Goal: Task Accomplishment & Management: Manage account settings

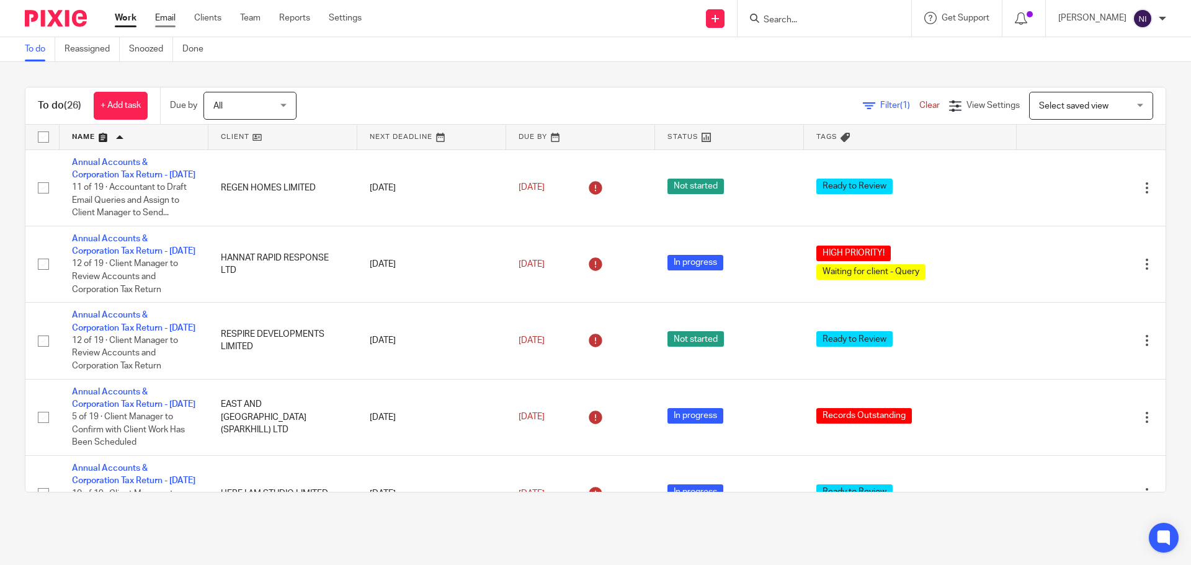
click at [156, 21] on link "Email" at bounding box center [165, 18] width 20 height 12
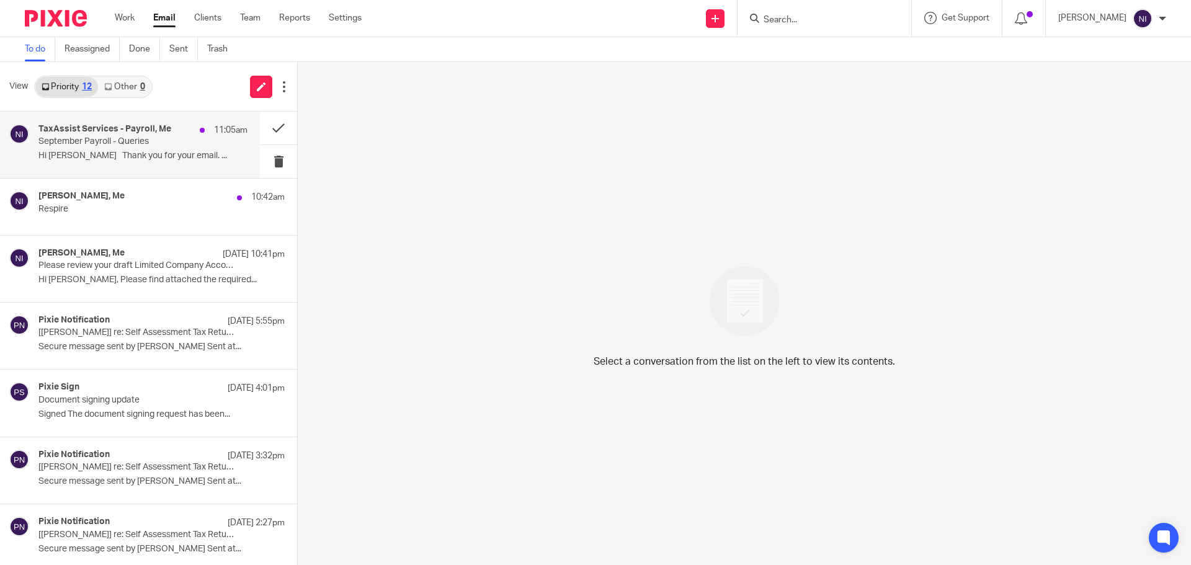
click at [174, 145] on p "September Payroll - Queries" at bounding box center [121, 141] width 167 height 11
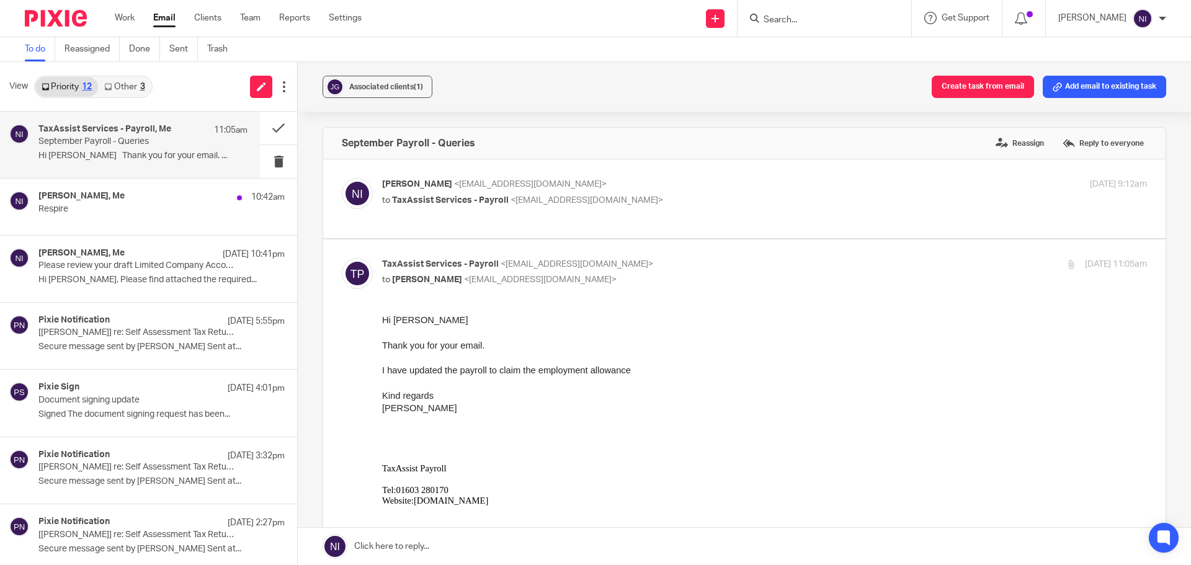
click at [538, 543] on link at bounding box center [744, 546] width 893 height 37
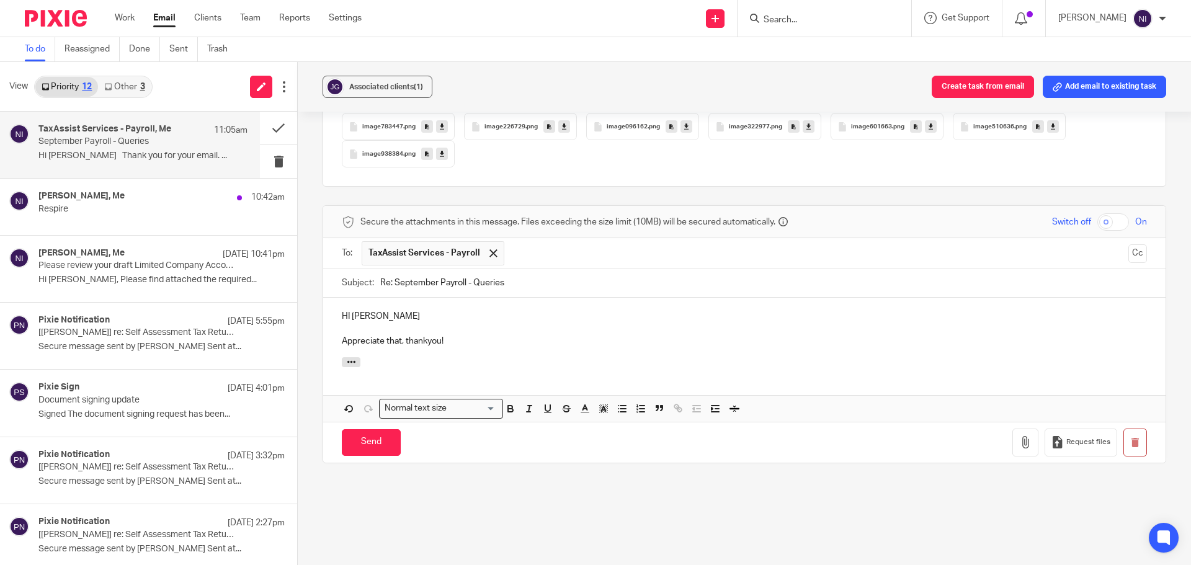
click at [347, 318] on p "HI Lisa" at bounding box center [744, 316] width 805 height 12
click at [606, 344] on p "Appreciate that, thankyou!" at bounding box center [744, 341] width 805 height 12
click at [386, 444] on input "Send" at bounding box center [371, 442] width 59 height 27
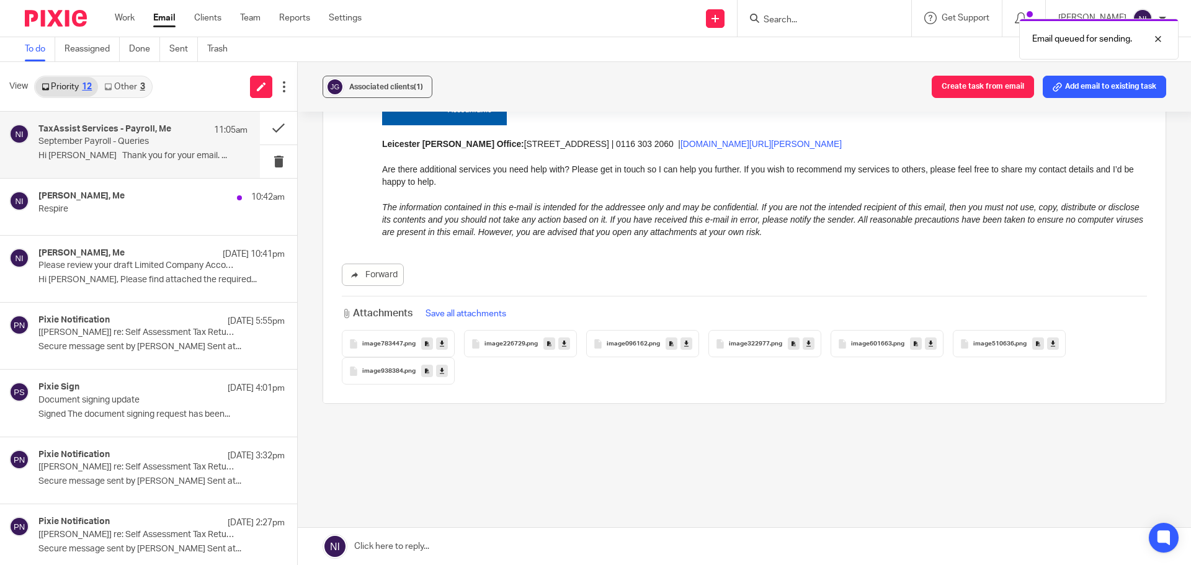
scroll to position [813, 0]
click at [269, 130] on button at bounding box center [278, 128] width 37 height 33
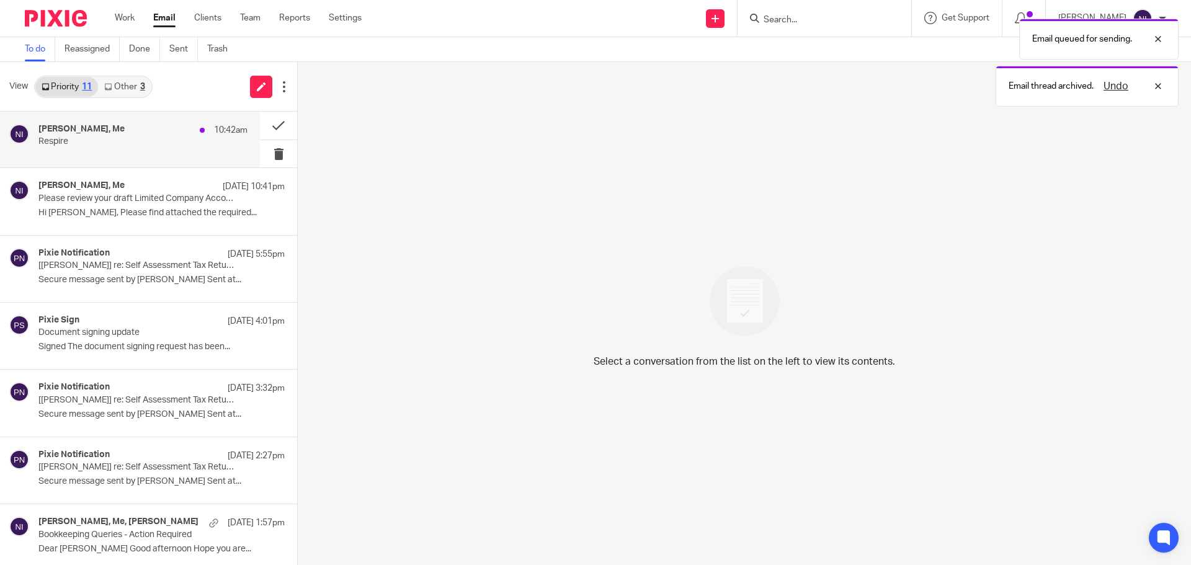
click at [138, 135] on div "Jaz Grewal, Me 10:42am" at bounding box center [142, 130] width 209 height 12
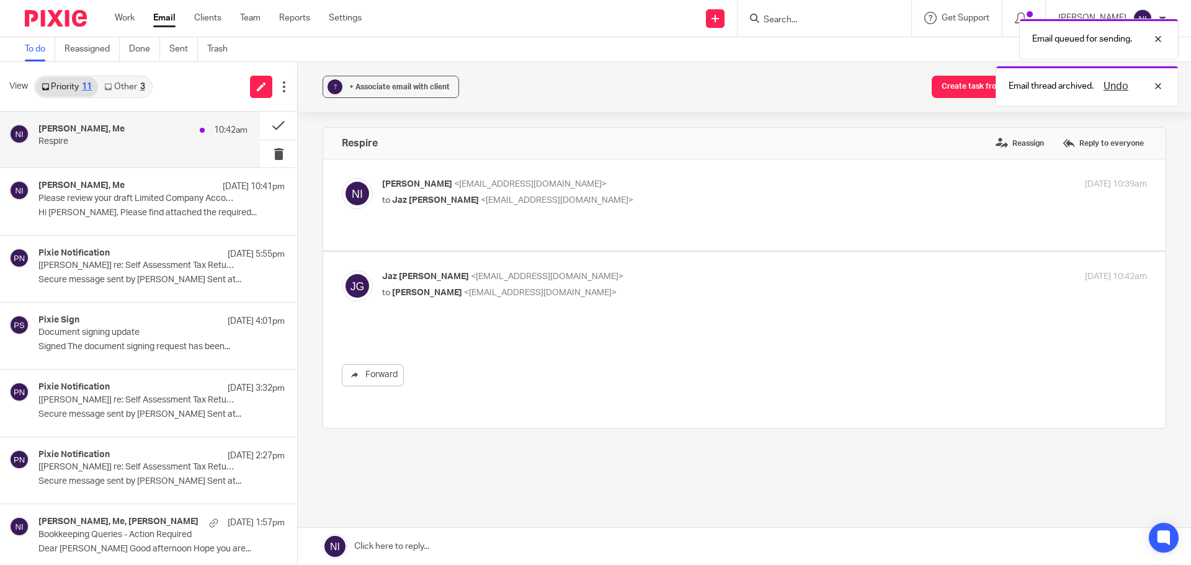
scroll to position [0, 0]
click at [260, 123] on button at bounding box center [278, 126] width 37 height 28
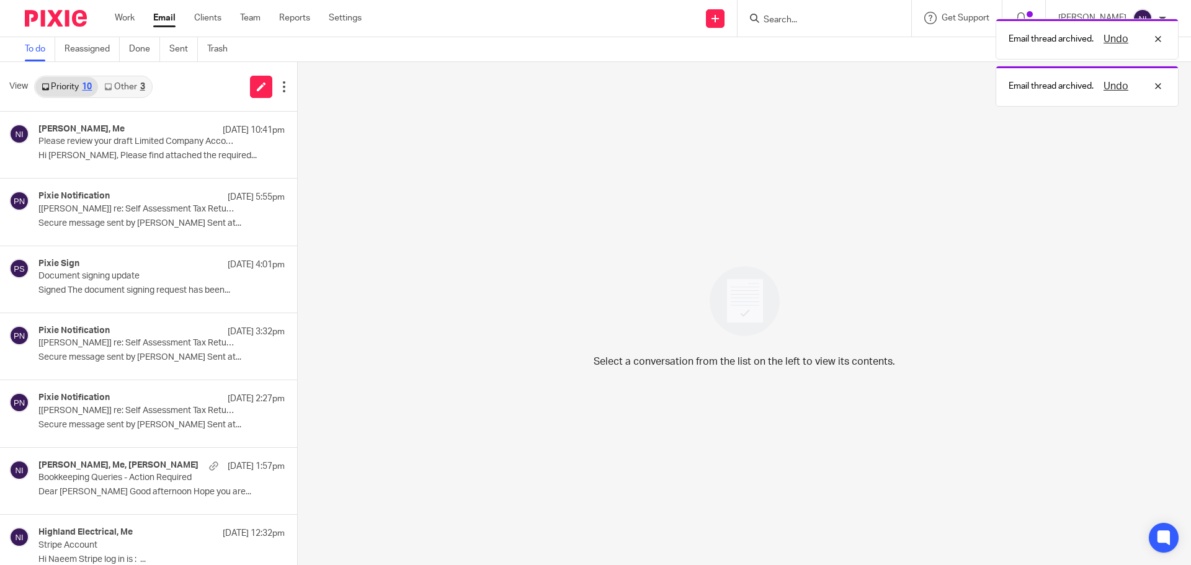
click at [795, 17] on div "Email thread archived. Undo Email thread archived. Undo" at bounding box center [886, 59] width 583 height 94
click at [795, 12] on form at bounding box center [828, 19] width 132 height 16
click at [795, 14] on div "Email thread archived. Undo" at bounding box center [886, 35] width 583 height 47
click at [790, 17] on div "Email thread archived. Undo" at bounding box center [886, 35] width 583 height 47
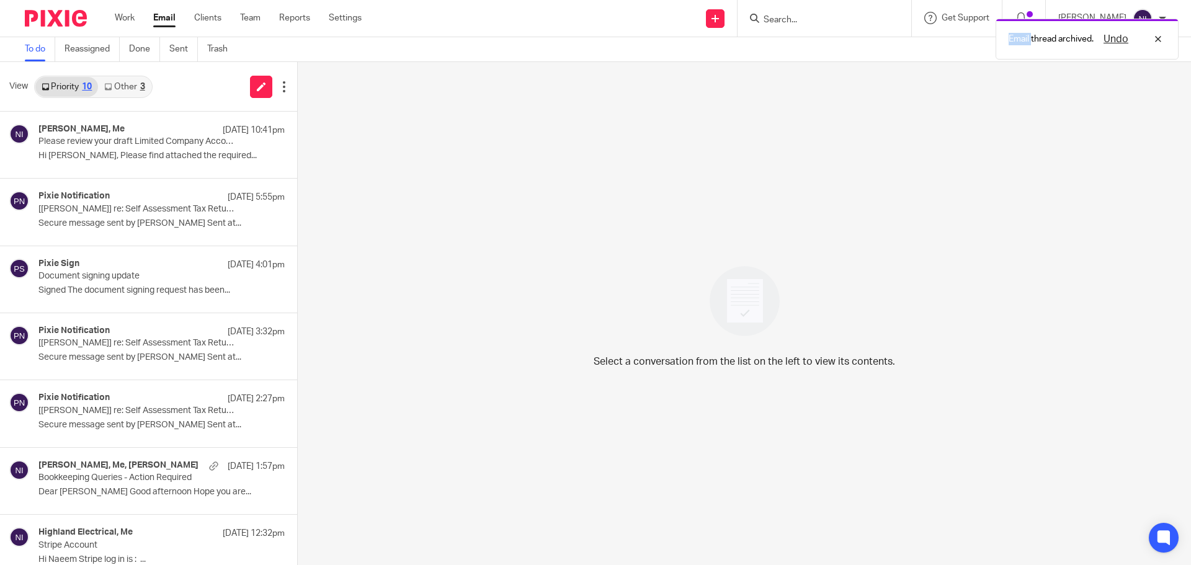
click at [790, 19] on div "Email thread archived. Undo" at bounding box center [886, 35] width 583 height 47
click at [780, 16] on div "Email thread archived. Undo" at bounding box center [886, 35] width 583 height 47
click at [1156, 41] on div "Undo" at bounding box center [1130, 39] width 72 height 15
click at [786, 17] on input "Search" at bounding box center [818, 20] width 112 height 11
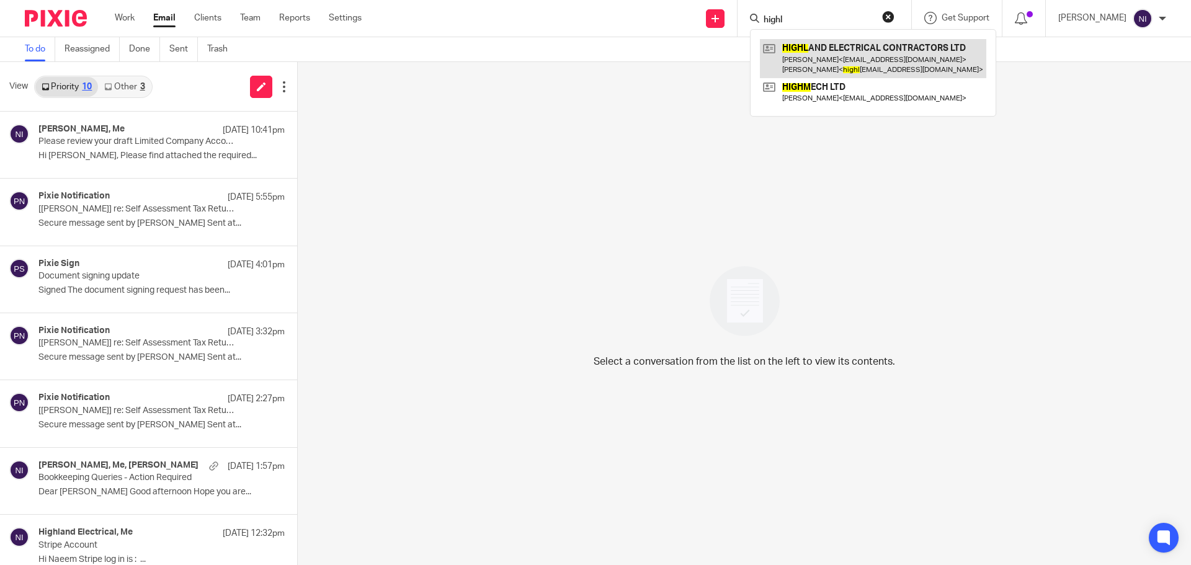
type input "highl"
click at [820, 47] on link at bounding box center [873, 58] width 226 height 38
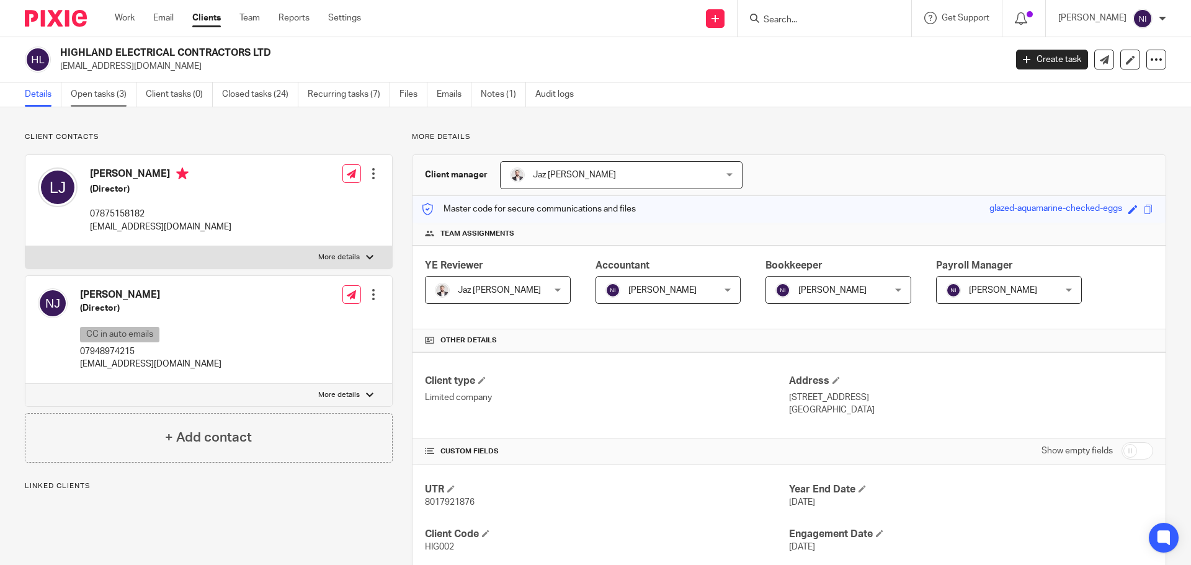
click at [128, 95] on link "Open tasks (3)" at bounding box center [104, 95] width 66 height 24
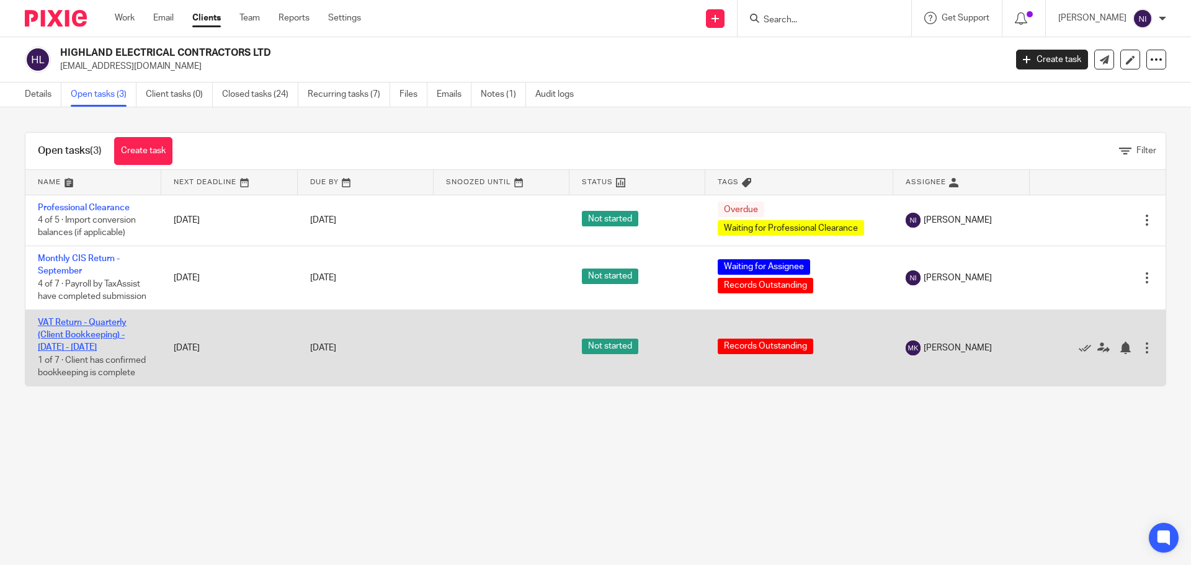
click at [92, 339] on link "VAT Return - Quarterly (Client Bookkeeping) - July - September, 2025" at bounding box center [82, 335] width 89 height 34
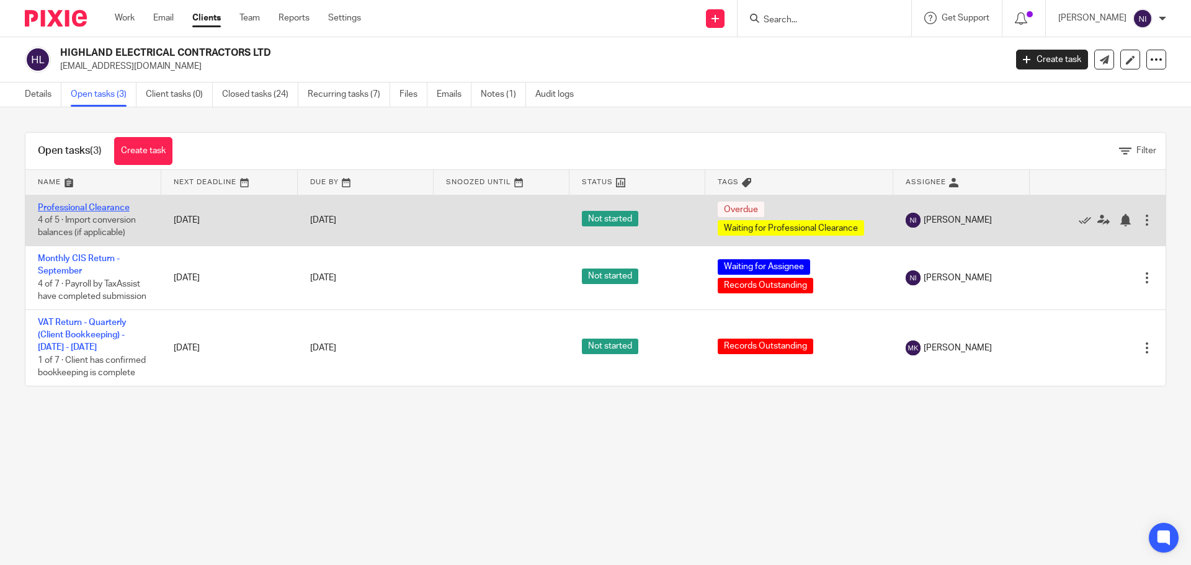
click at [93, 210] on link "Professional Clearance" at bounding box center [84, 207] width 92 height 9
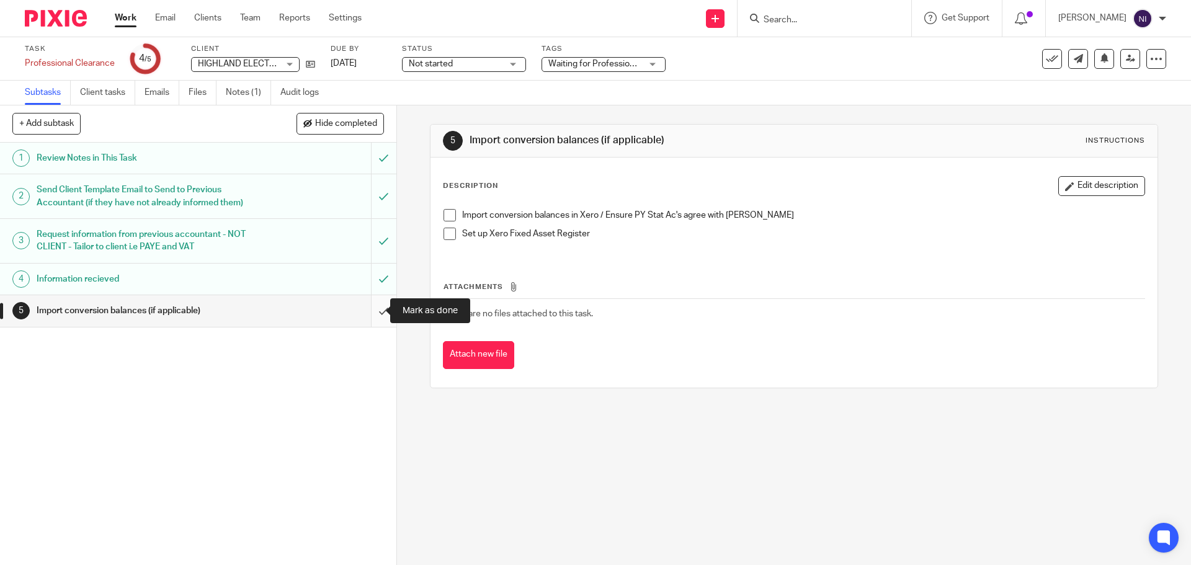
click at [375, 311] on input "submit" at bounding box center [198, 310] width 396 height 31
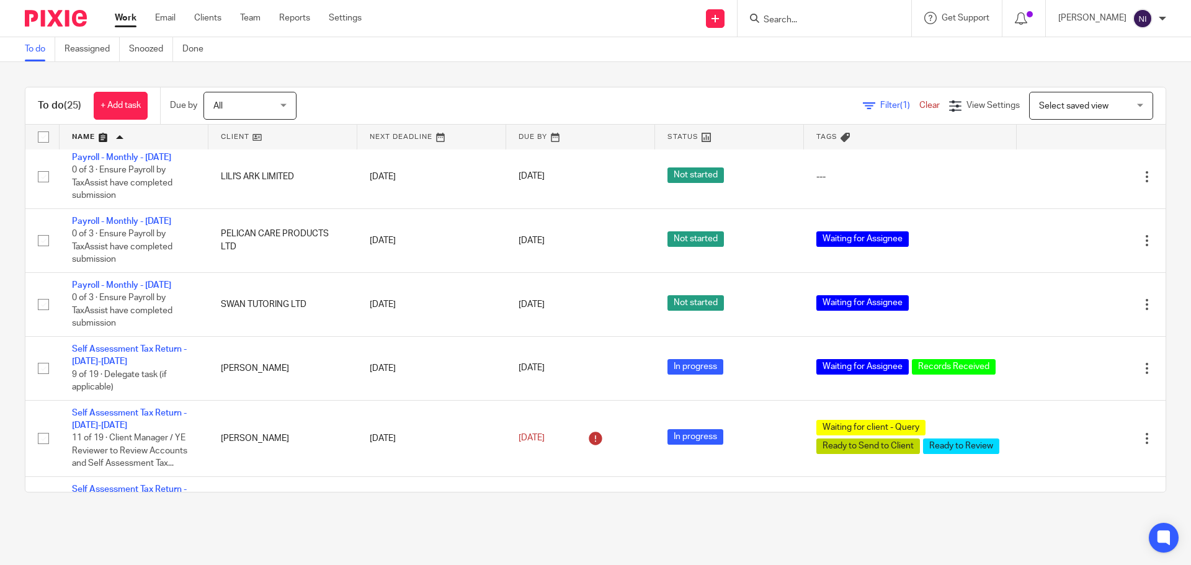
scroll to position [1147, 0]
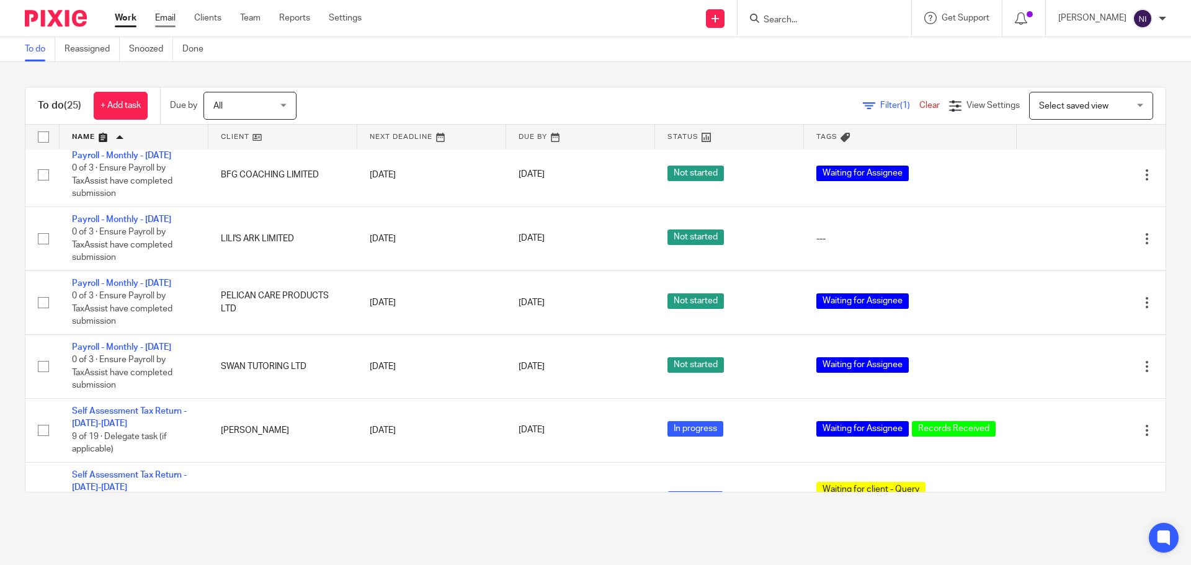
click at [159, 19] on link "Email" at bounding box center [165, 18] width 20 height 12
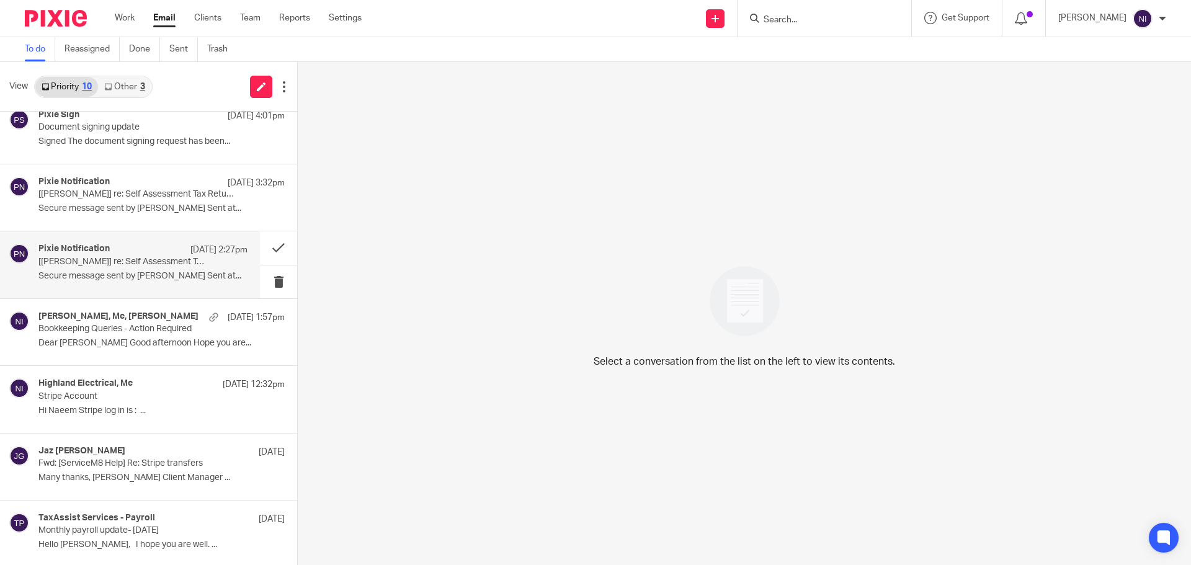
scroll to position [186, 0]
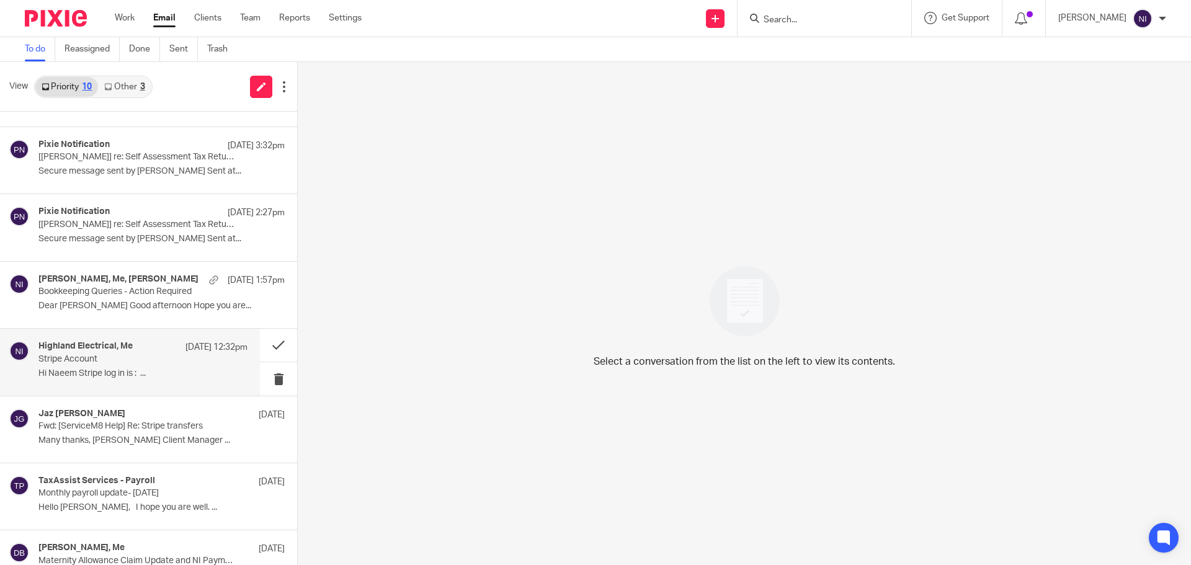
click at [154, 375] on p "Hi Naeem Stripe log in is : ..." at bounding box center [142, 373] width 209 height 11
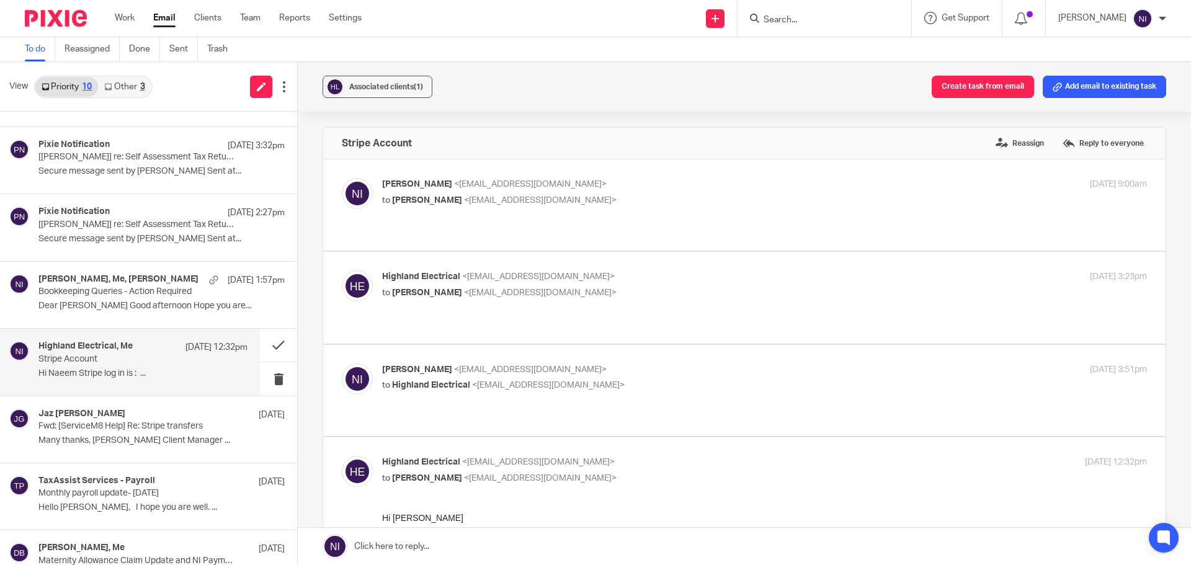
scroll to position [124, 0]
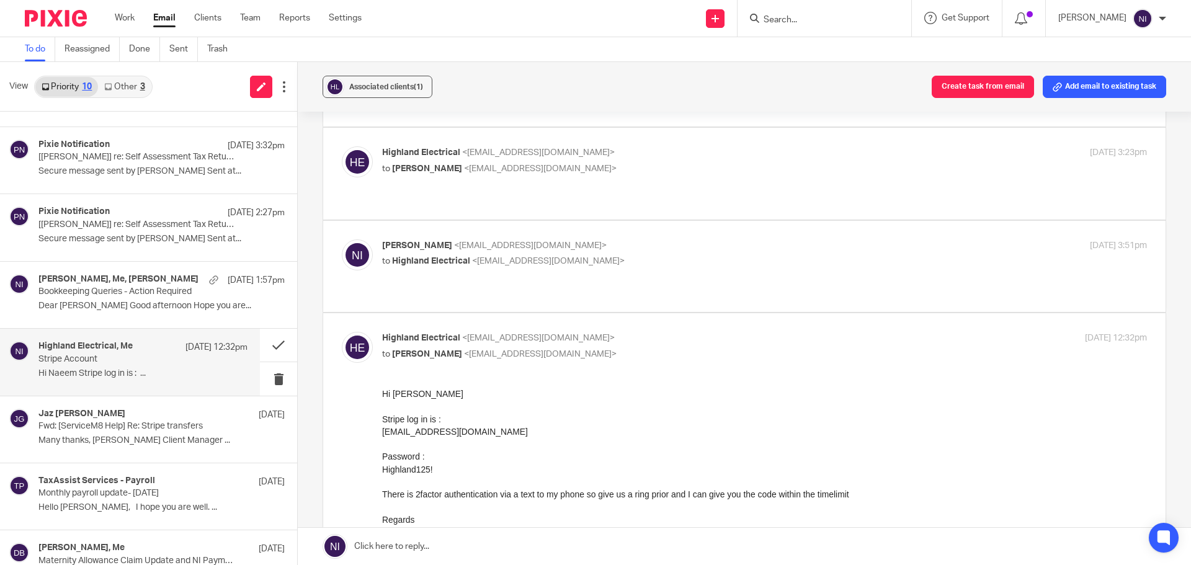
drag, startPoint x: 876, startPoint y: 498, endPoint x: 372, endPoint y: 418, distance: 511.2
copy div "Stripe log in is : Info@highland-electrical.co.uk Password : Highland125! There…"
click at [801, 29] on div at bounding box center [825, 18] width 174 height 37
click at [797, 20] on input "Search" at bounding box center [818, 20] width 112 height 11
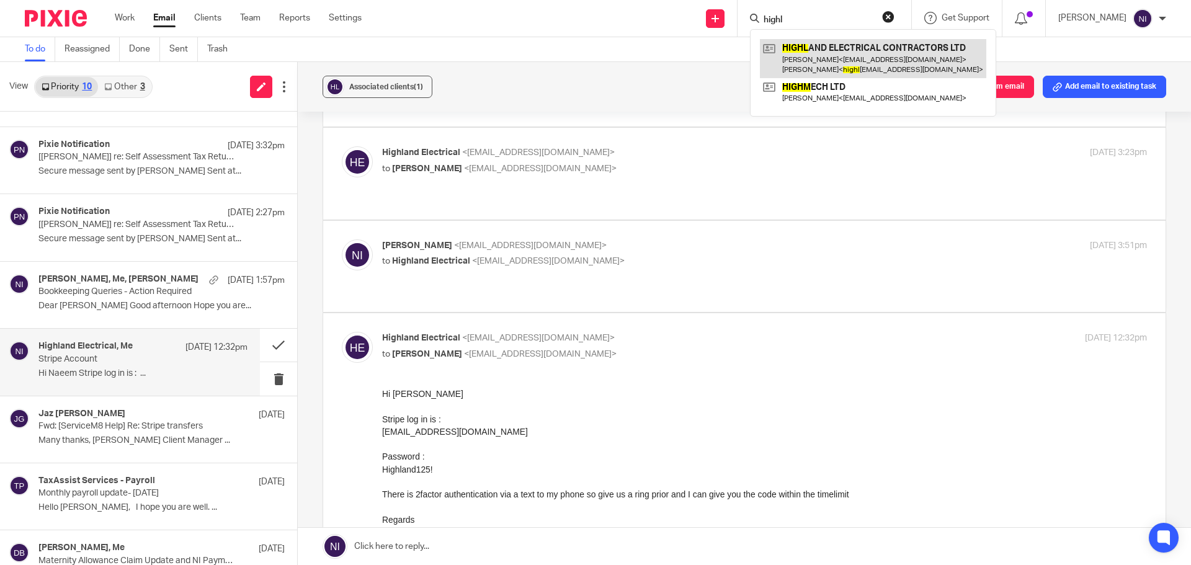
type input "highl"
click at [831, 63] on link at bounding box center [873, 58] width 226 height 38
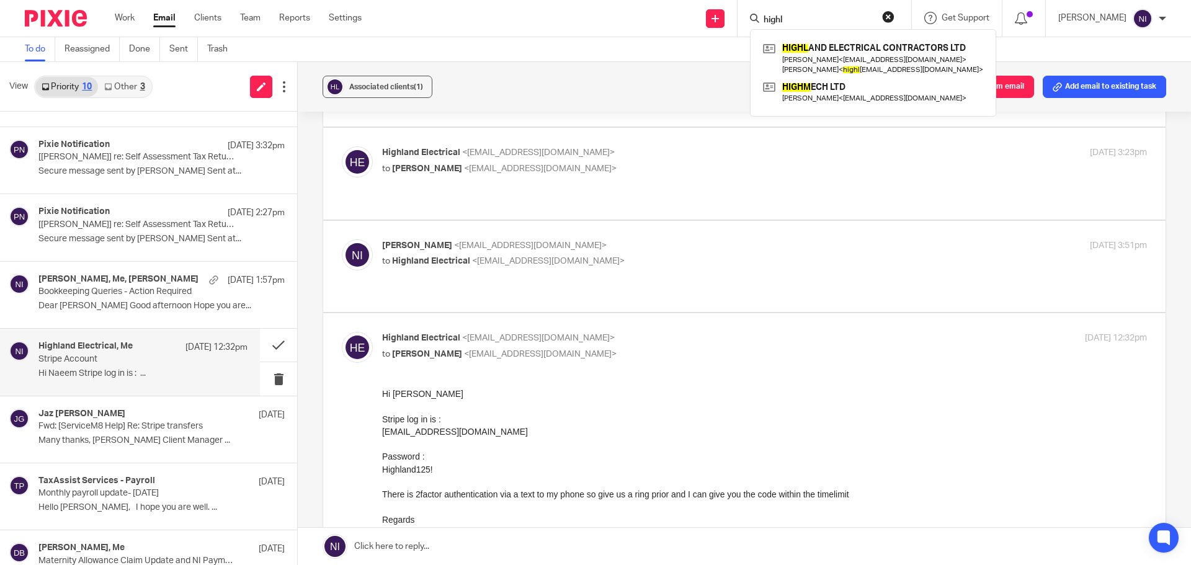
click at [481, 553] on link at bounding box center [744, 546] width 893 height 37
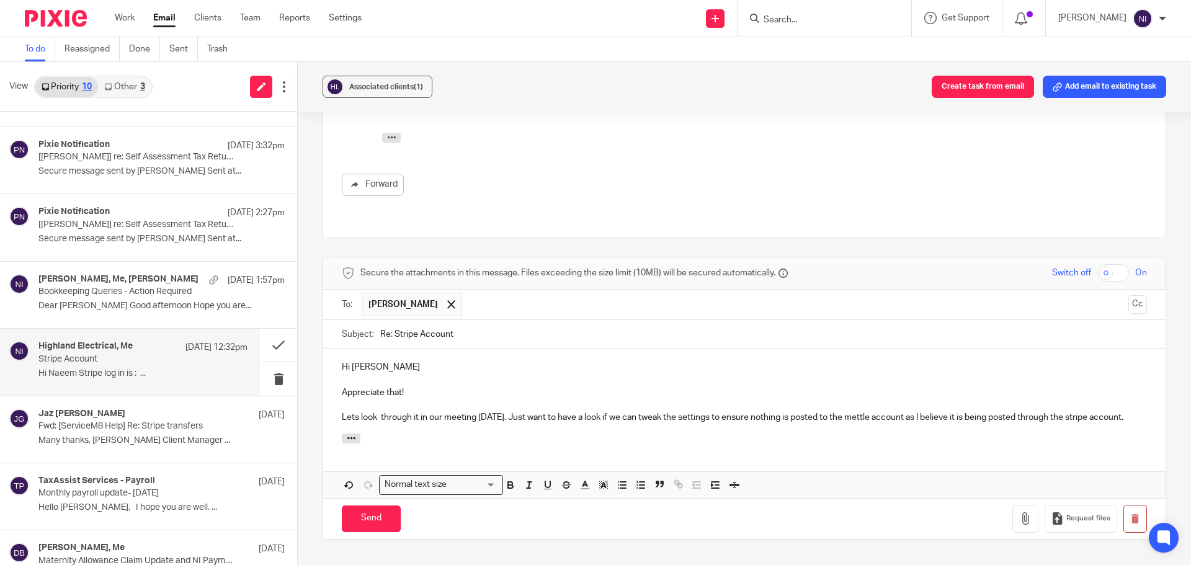
click at [401, 411] on p "Lets look through it in our meeting tomorrow. Just want to have a look if we ca…" at bounding box center [744, 417] width 805 height 12
click at [376, 411] on p "Lets look through it in our meeting tomorrow. Just want to have a look if we ca…" at bounding box center [744, 417] width 805 height 12
click at [488, 411] on p "Lets look through it in our meeting tomorrow. Just want to have a look if we ca…" at bounding box center [744, 417] width 805 height 12
click at [381, 506] on input "Send" at bounding box center [371, 519] width 59 height 27
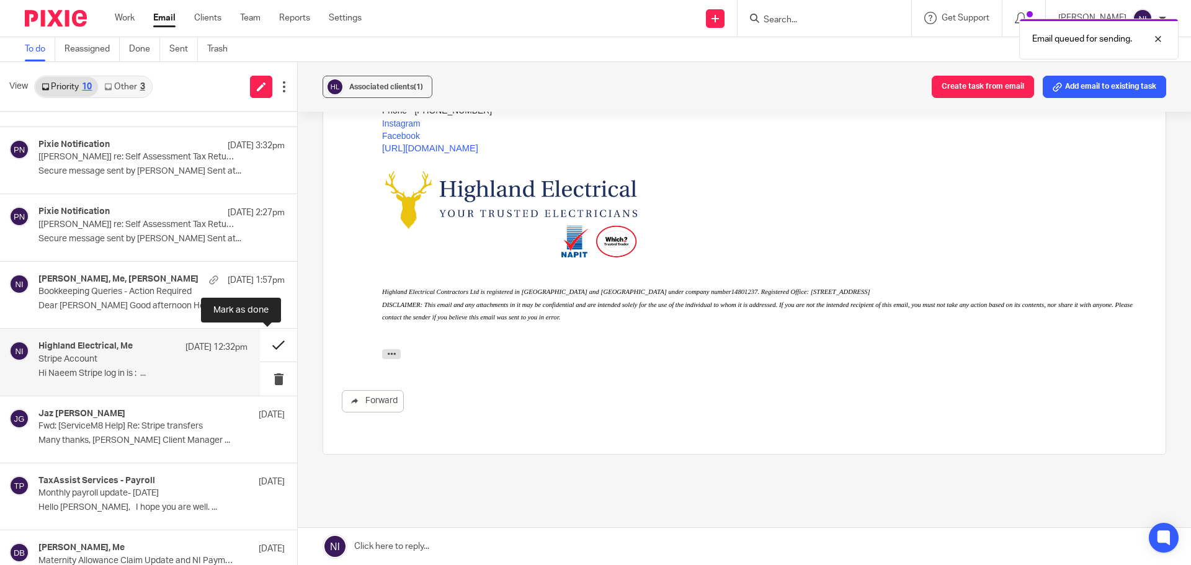
click at [273, 342] on button at bounding box center [278, 345] width 37 height 33
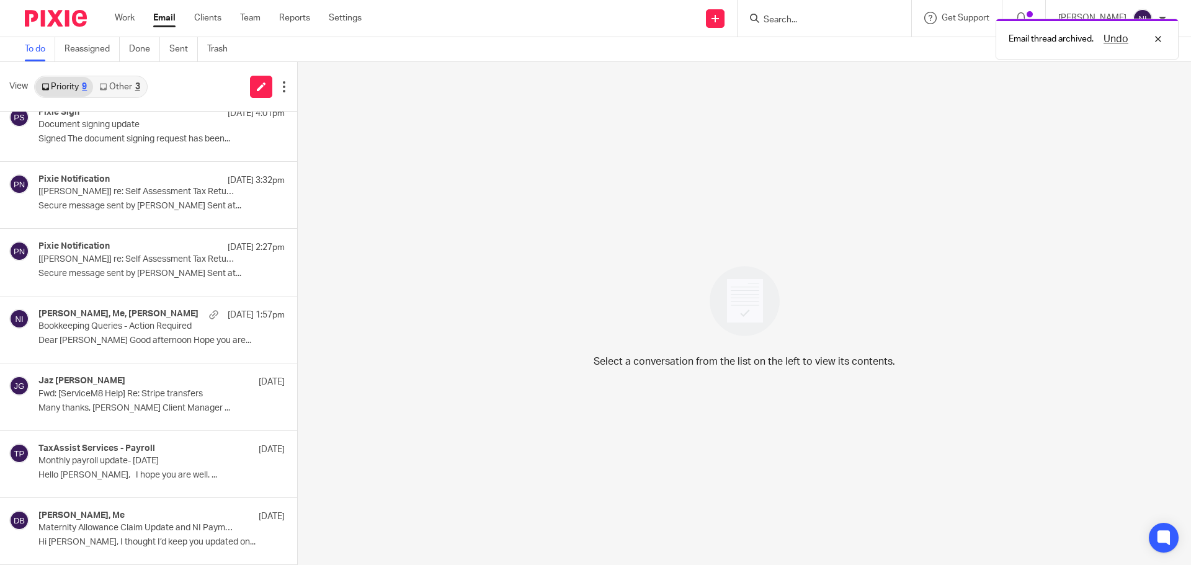
scroll to position [151, 0]
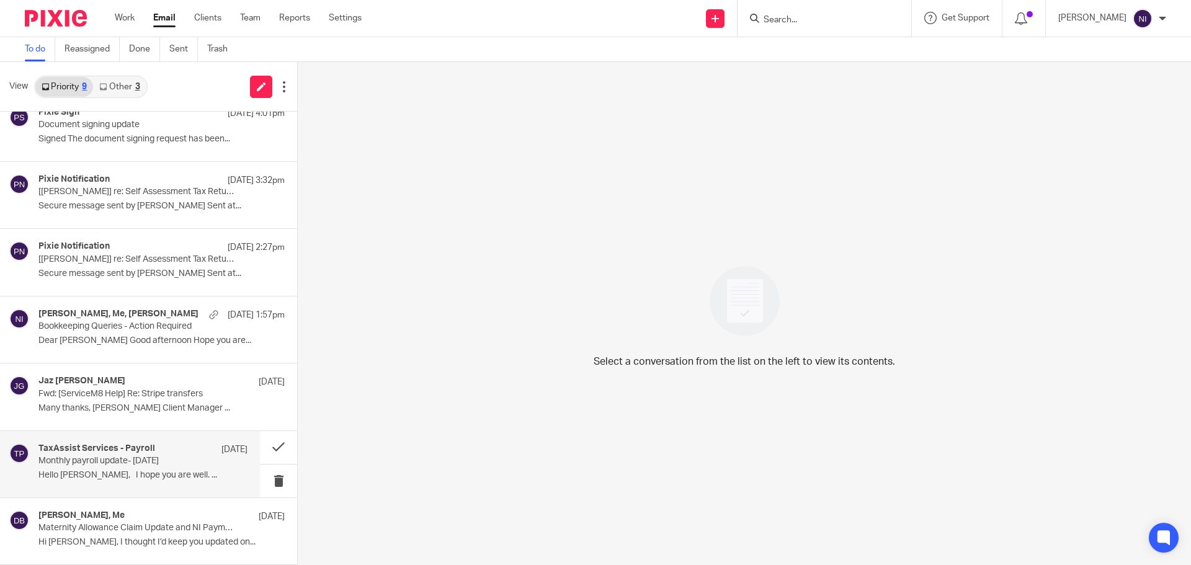
click at [104, 467] on div "TaxAssist Services - Payroll 2 Oct Monthly payroll update- October 25 Hello Jaz…" at bounding box center [142, 465] width 209 height 42
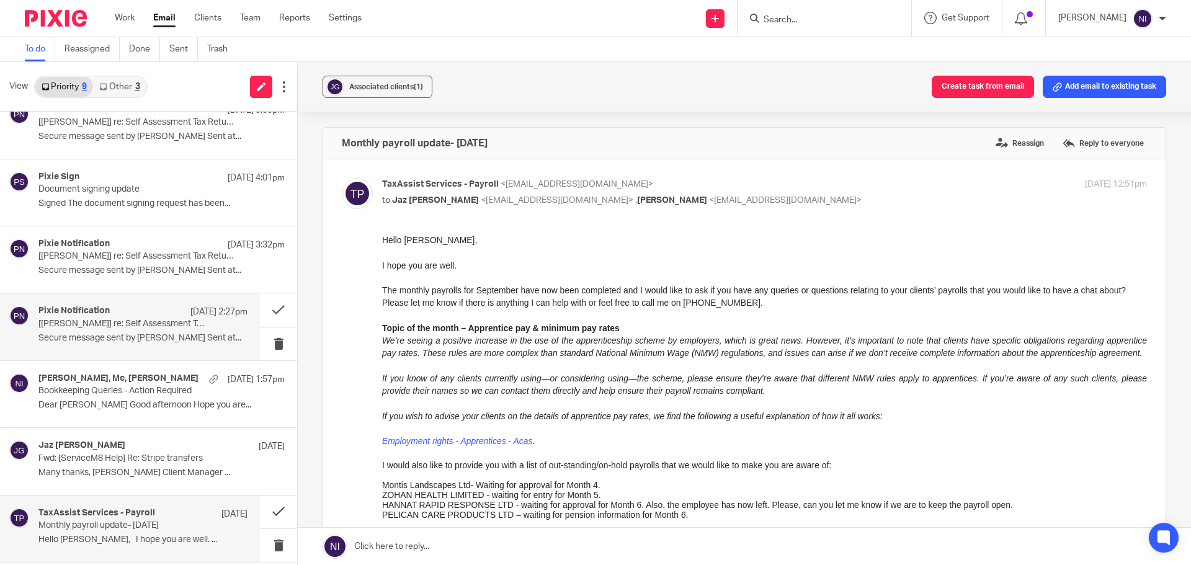
scroll to position [0, 0]
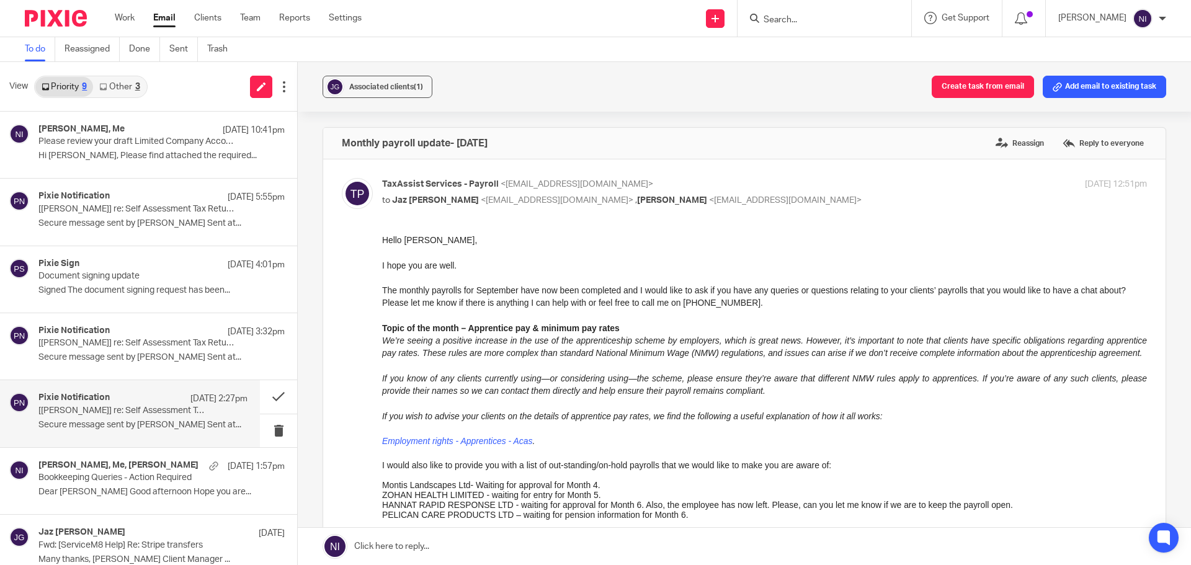
click at [167, 409] on p "[Mitesh Patel] re: Self Assessment Tax Return - 2024-2025" at bounding box center [121, 411] width 167 height 11
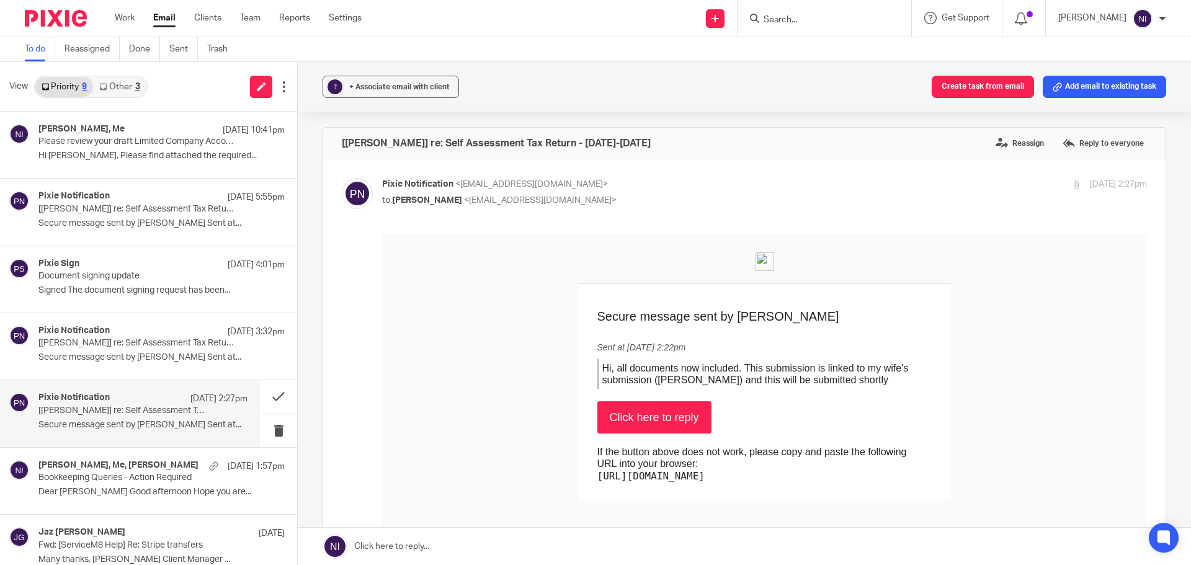
click at [788, 16] on input "Search" at bounding box center [818, 20] width 112 height 11
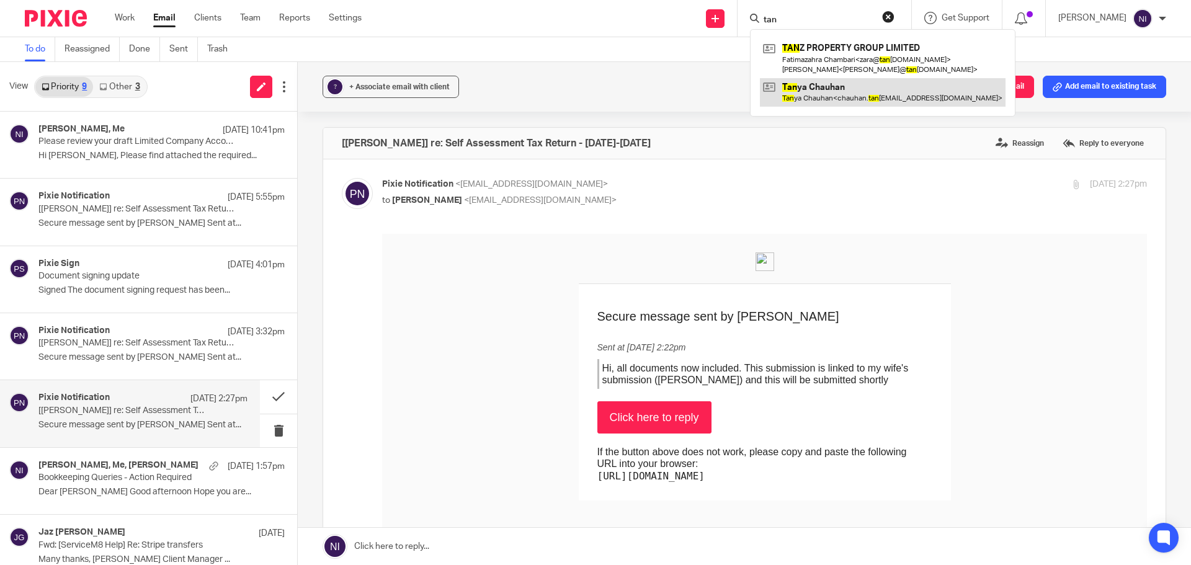
type input "tan"
drag, startPoint x: 861, startPoint y: 96, endPoint x: 849, endPoint y: 94, distance: 11.9
click at [861, 96] on link at bounding box center [883, 92] width 246 height 29
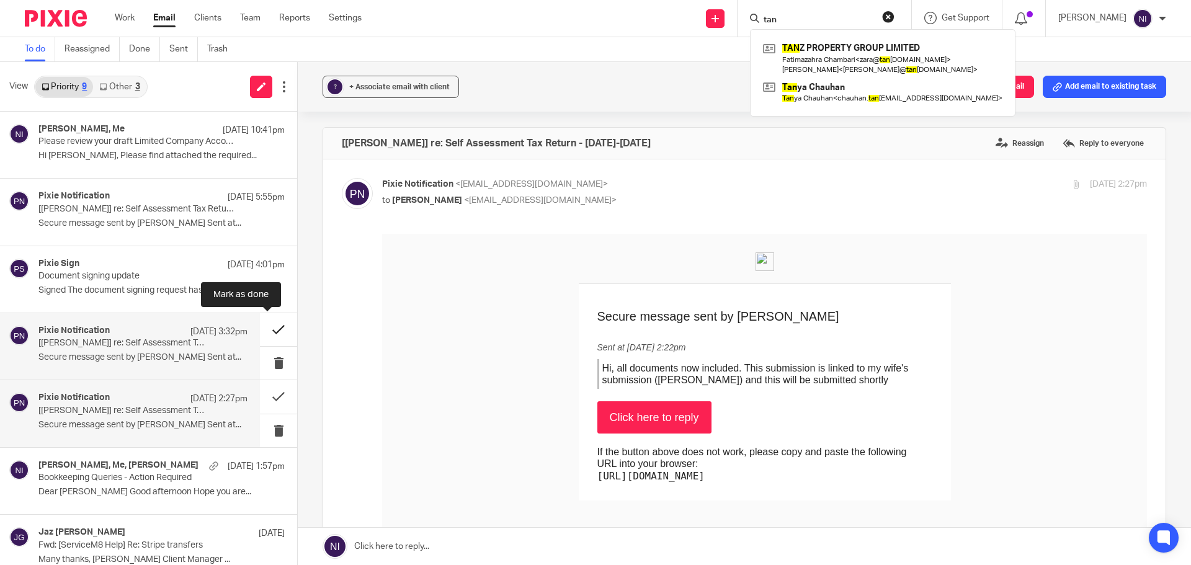
click at [264, 329] on button at bounding box center [278, 329] width 37 height 33
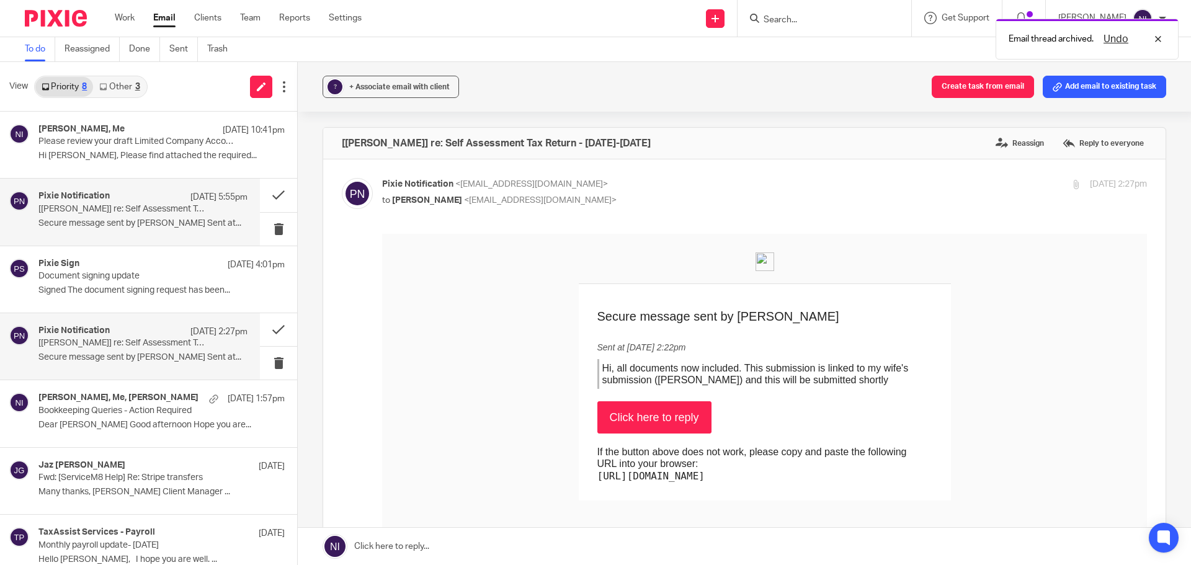
click at [101, 227] on p "Secure message sent by Tanya Chauhan Sent at..." at bounding box center [142, 223] width 209 height 11
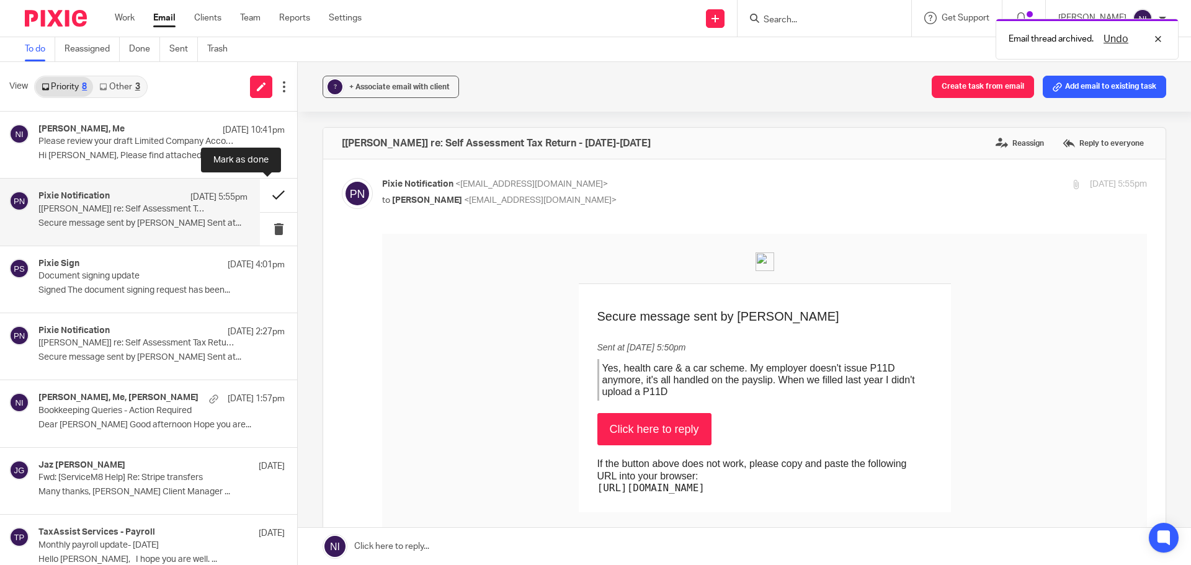
click at [265, 194] on button at bounding box center [278, 195] width 37 height 33
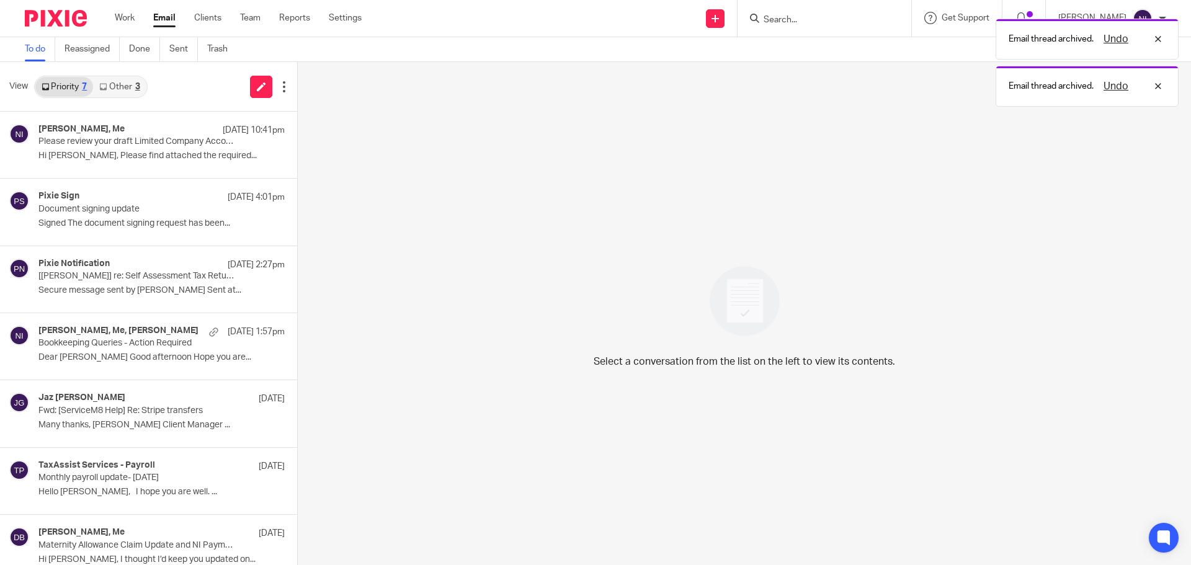
click at [816, 13] on div "Email thread archived. Undo Email thread archived. Undo" at bounding box center [886, 59] width 583 height 94
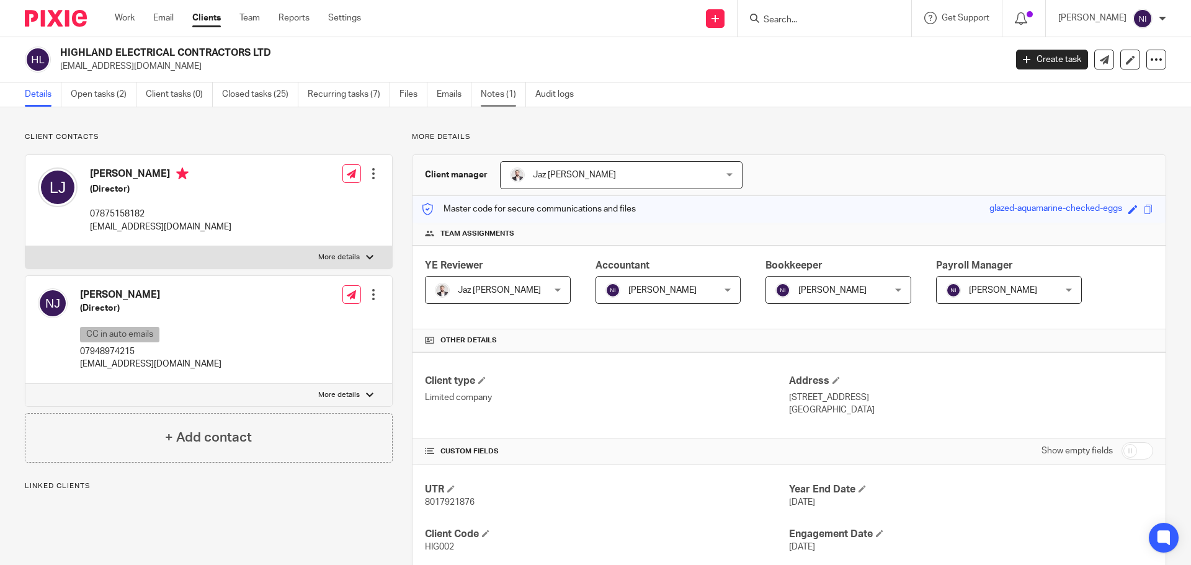
click at [496, 99] on link "Notes (1)" at bounding box center [503, 95] width 45 height 24
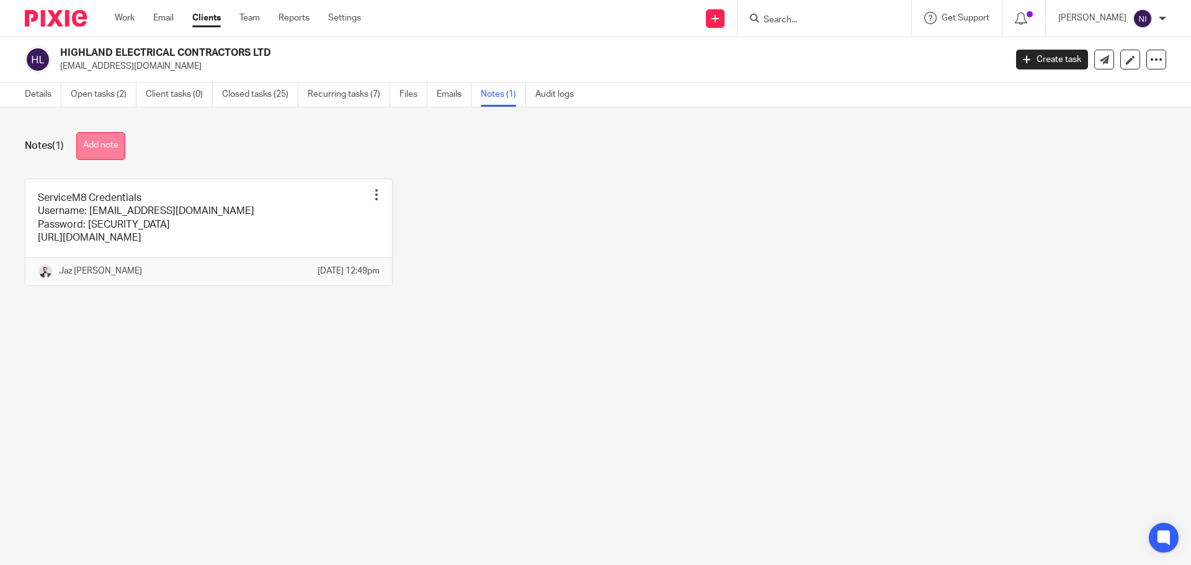
click at [114, 148] on button "Add note" at bounding box center [100, 146] width 49 height 28
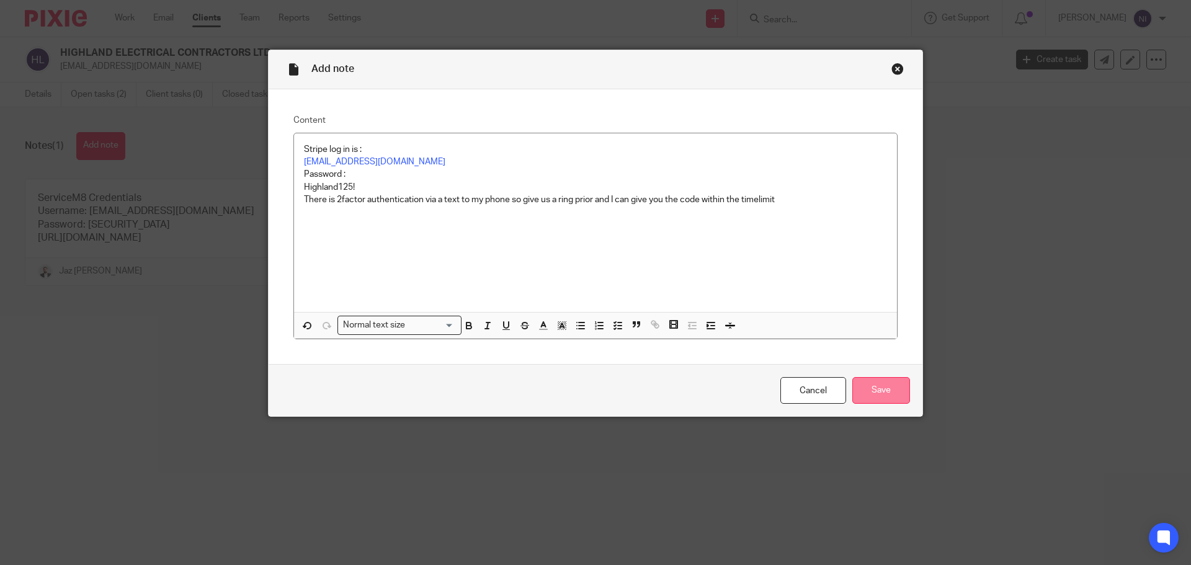
click at [869, 386] on input "Save" at bounding box center [881, 390] width 58 height 27
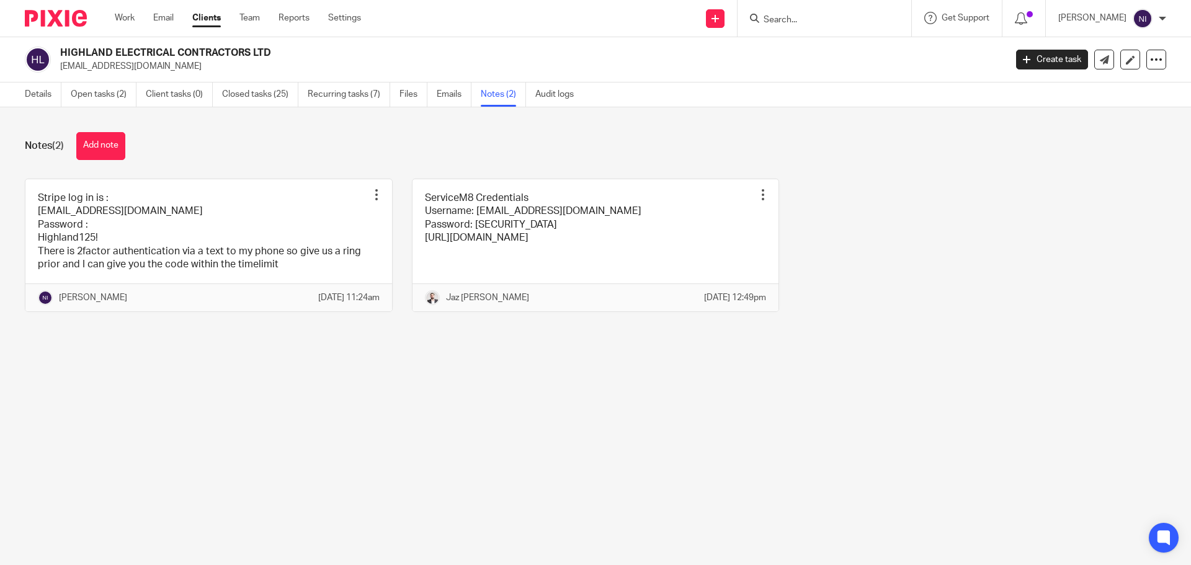
click at [780, 19] on input "Search" at bounding box center [818, 20] width 112 height 11
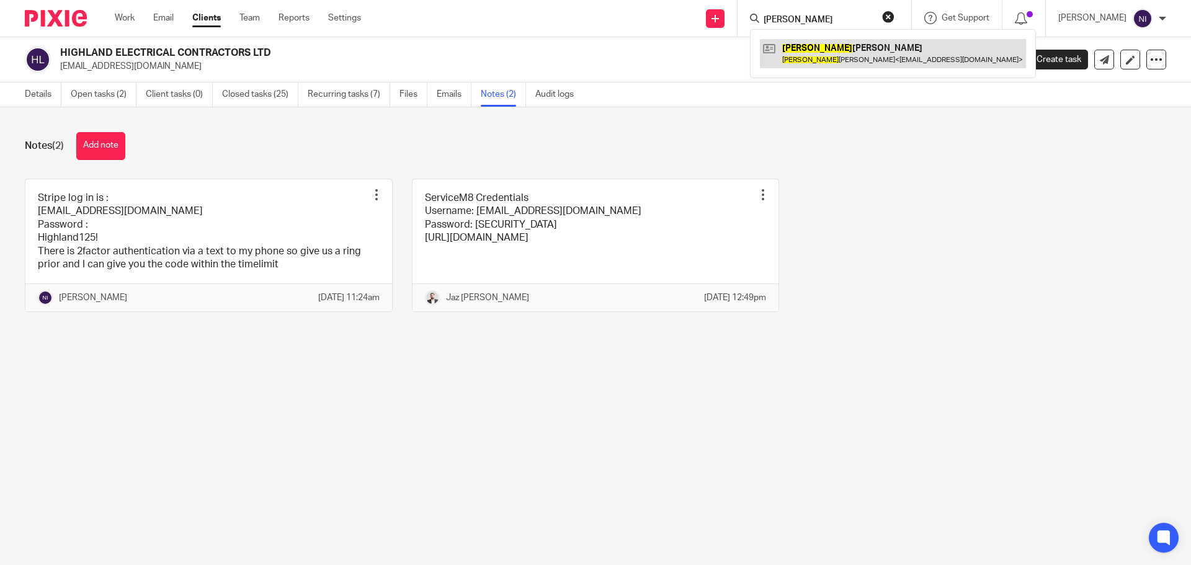
type input "[PERSON_NAME]"
click at [872, 66] on link at bounding box center [893, 53] width 266 height 29
click at [824, 15] on input "[PERSON_NAME]" at bounding box center [818, 20] width 112 height 11
drag, startPoint x: 820, startPoint y: 20, endPoint x: 522, endPoint y: 9, distance: 297.9
click at [683, 20] on div "Send new email Create task Add client Request signature mitesh Mitesh Patel Mit…" at bounding box center [785, 18] width 811 height 37
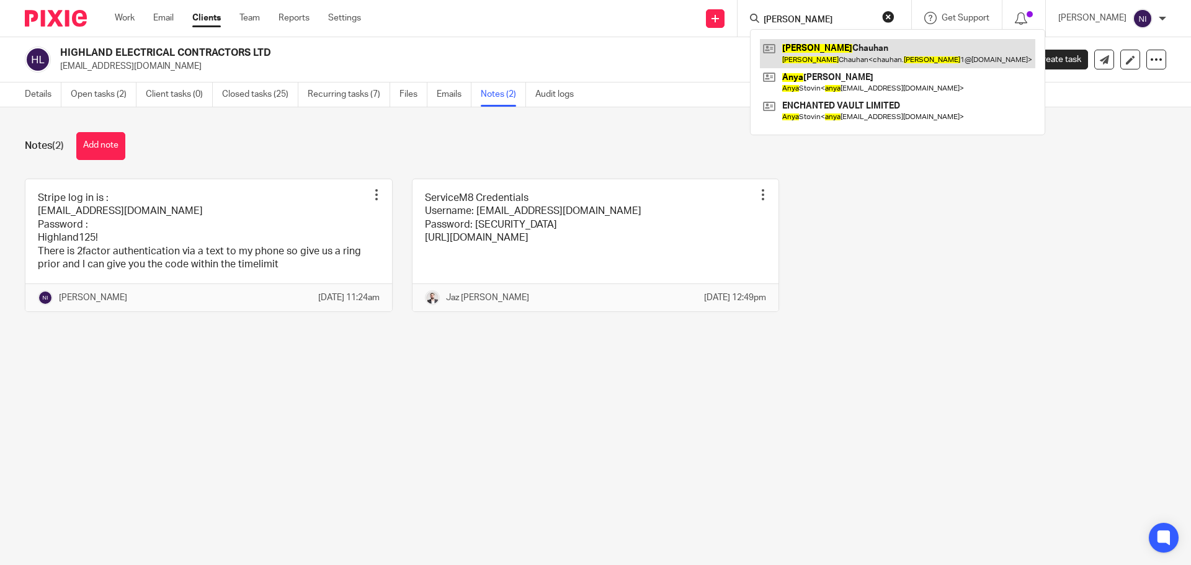
type input "tanya"
click at [798, 55] on link at bounding box center [897, 53] width 275 height 29
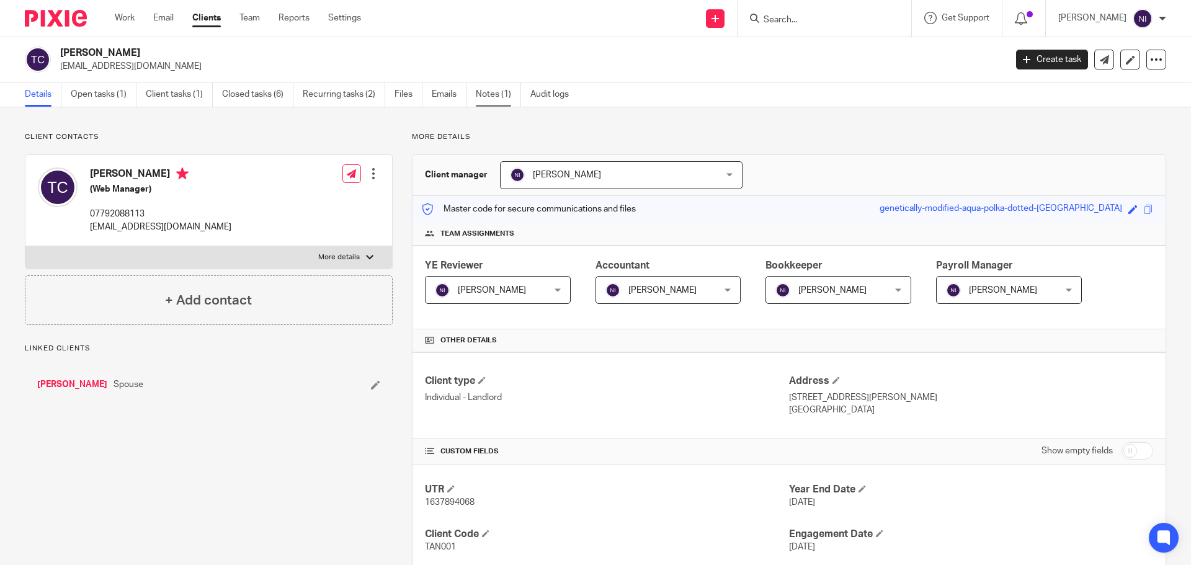
click at [500, 87] on link "Notes (1)" at bounding box center [498, 95] width 45 height 24
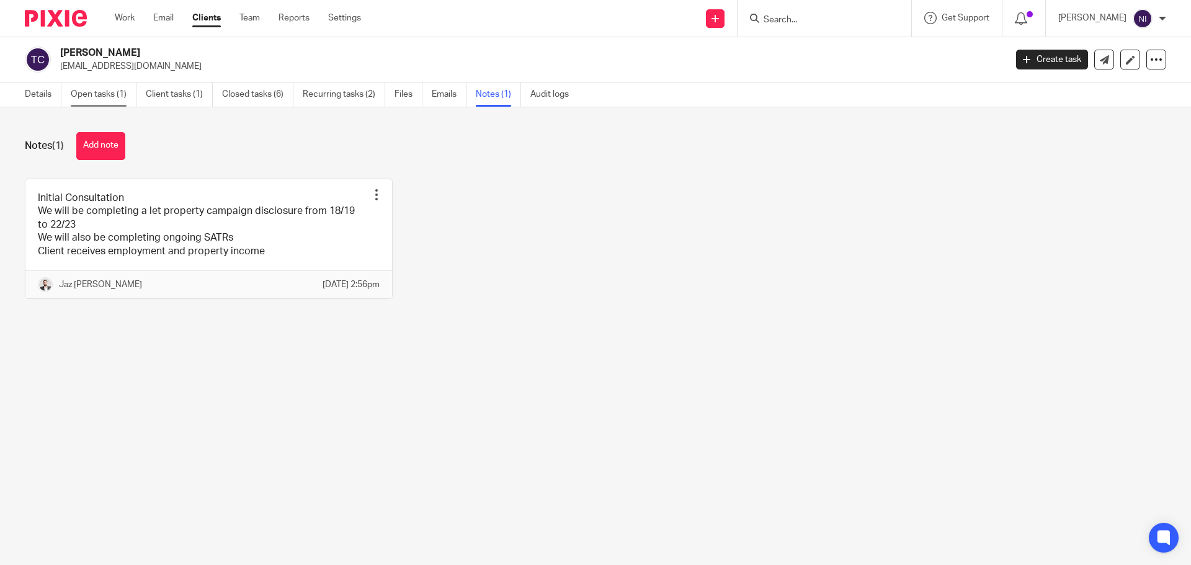
click at [81, 86] on link "Open tasks (1)" at bounding box center [104, 95] width 66 height 24
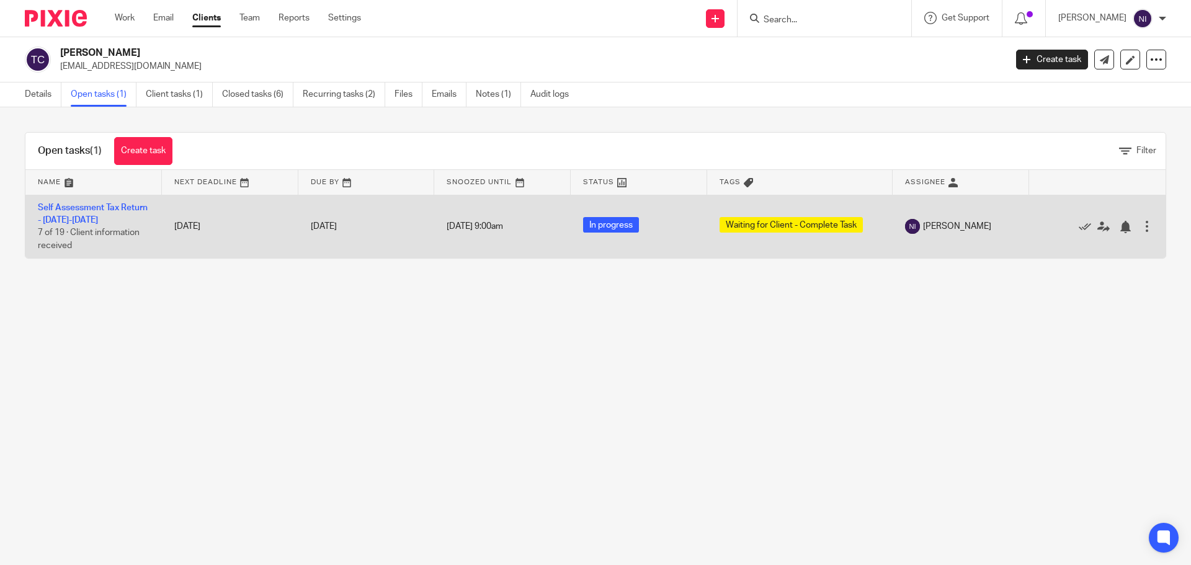
click at [106, 214] on td "Self Assessment Tax Return - [DATE]-[DATE] 7 of 19 · Client information received" at bounding box center [93, 226] width 136 height 63
click at [100, 208] on link "Self Assessment Tax Return - [DATE]-[DATE]" at bounding box center [93, 213] width 110 height 21
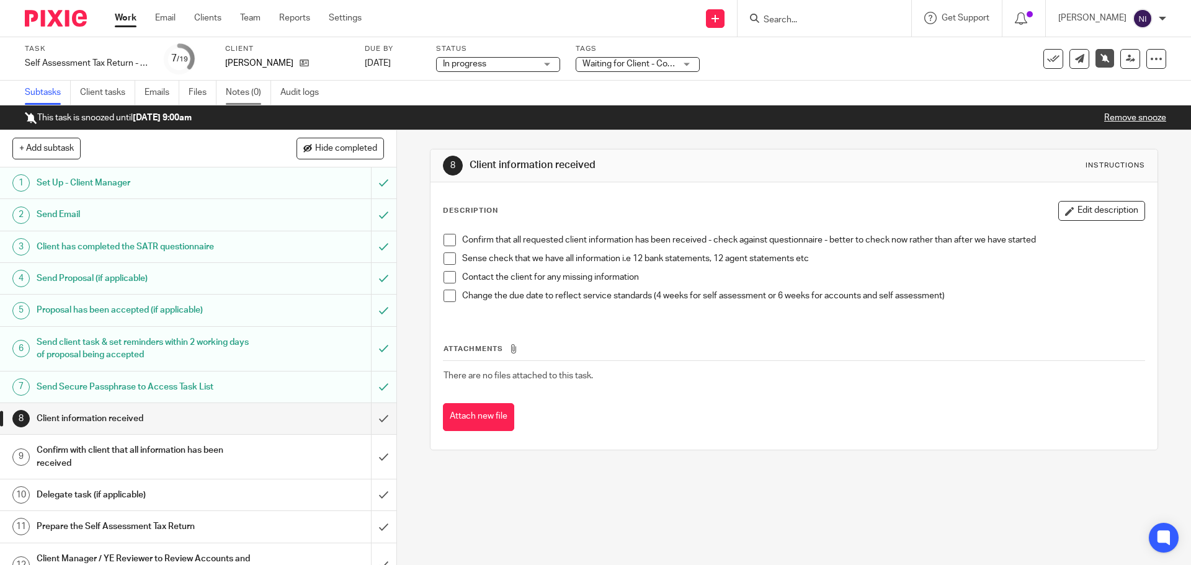
click at [247, 93] on link "Notes (0)" at bounding box center [248, 93] width 45 height 24
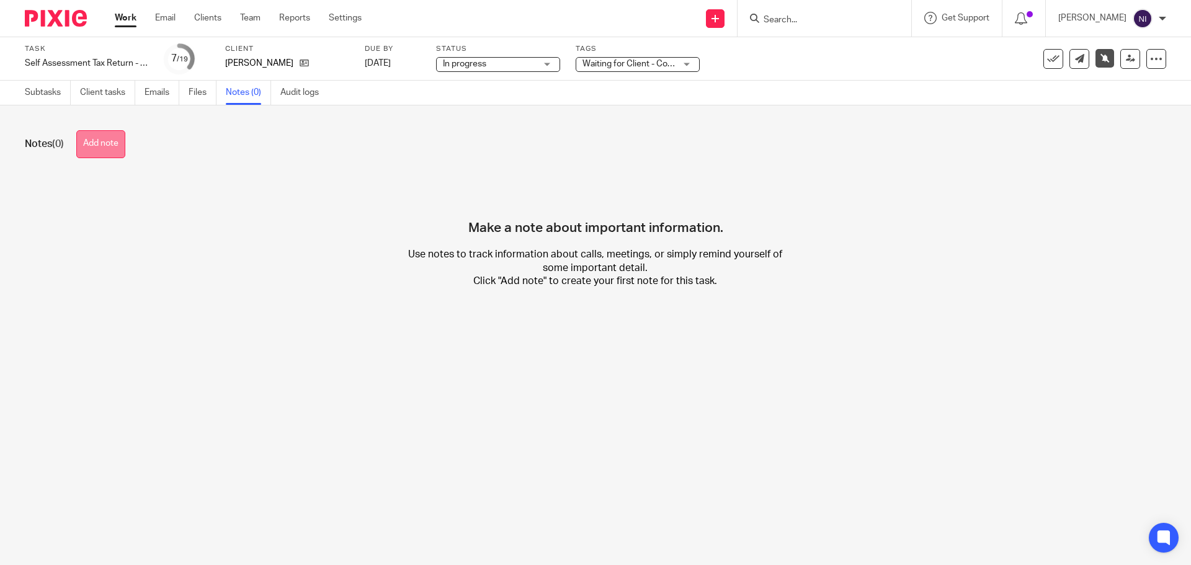
click at [86, 149] on button "Add note" at bounding box center [100, 144] width 49 height 28
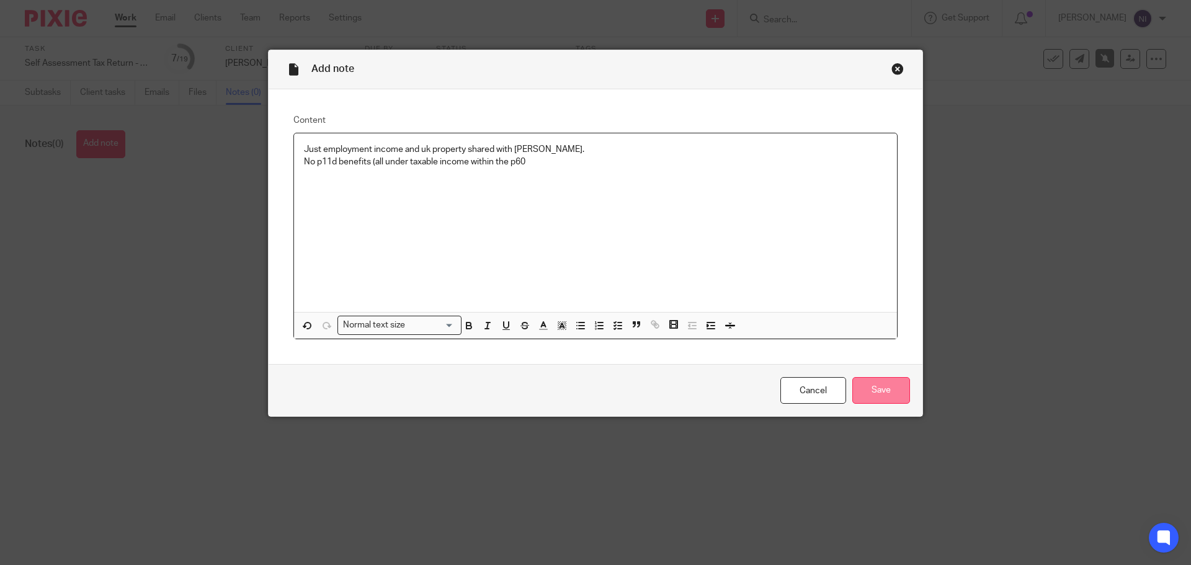
click at [882, 395] on input "Save" at bounding box center [881, 390] width 58 height 27
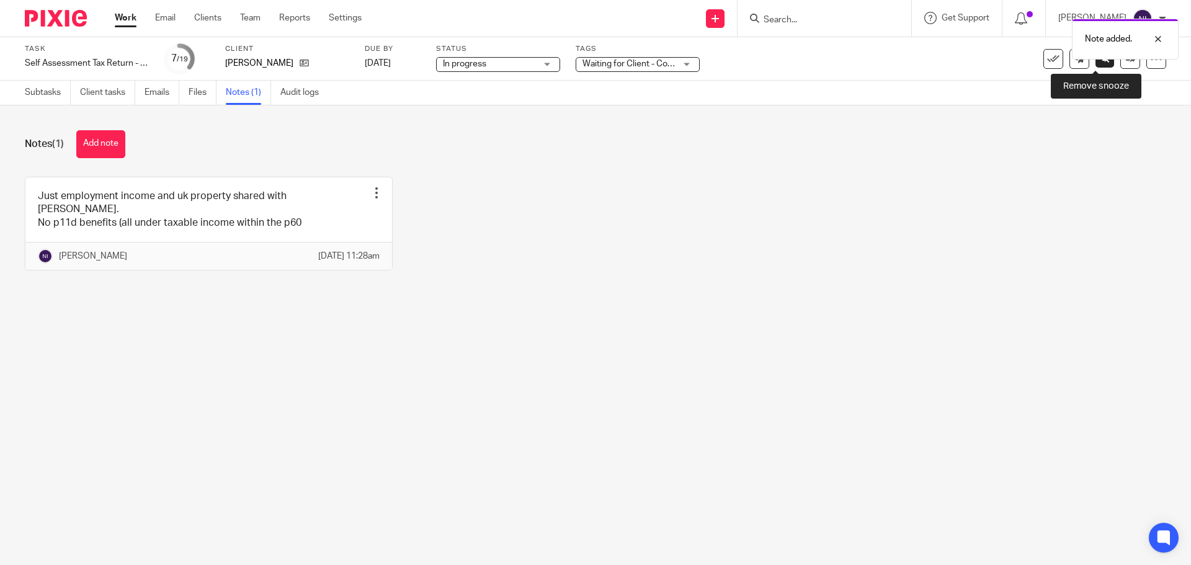
click at [1100, 60] on icon at bounding box center [1104, 57] width 9 height 9
drag, startPoint x: 0, startPoint y: 0, endPoint x: 393, endPoint y: 63, distance: 397.6
click at [393, 63] on link "31 Jan 2026" at bounding box center [393, 63] width 56 height 13
click at [1120, 68] on link at bounding box center [1130, 59] width 20 height 20
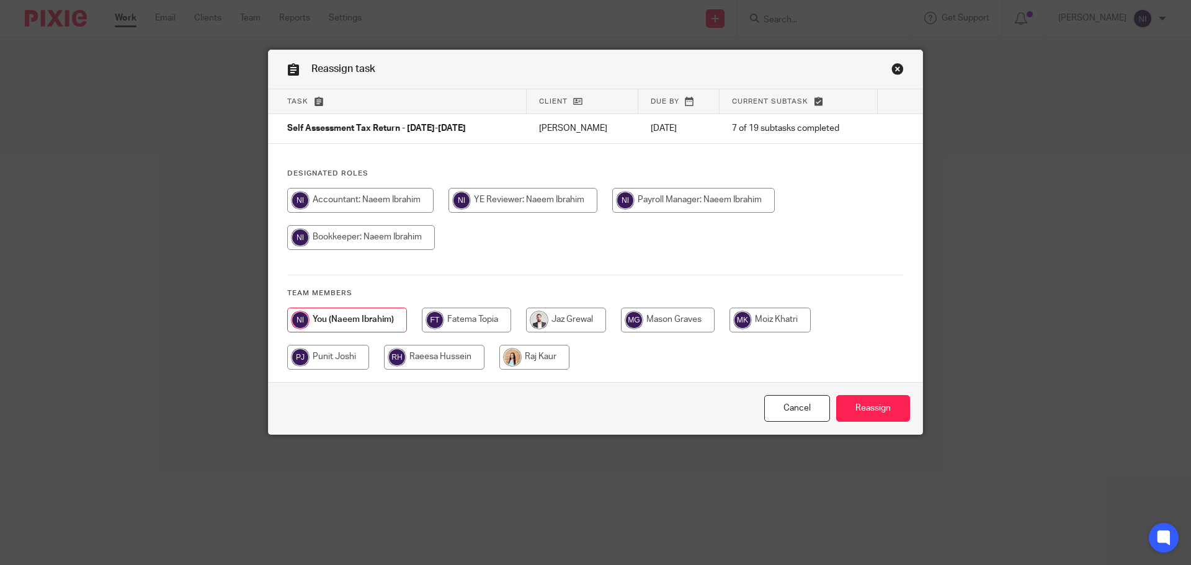
drag, startPoint x: 449, startPoint y: 324, endPoint x: 535, endPoint y: 346, distance: 88.9
click at [448, 324] on input "radio" at bounding box center [466, 320] width 89 height 25
radio input "true"
click at [880, 410] on input "Reassign" at bounding box center [873, 408] width 74 height 27
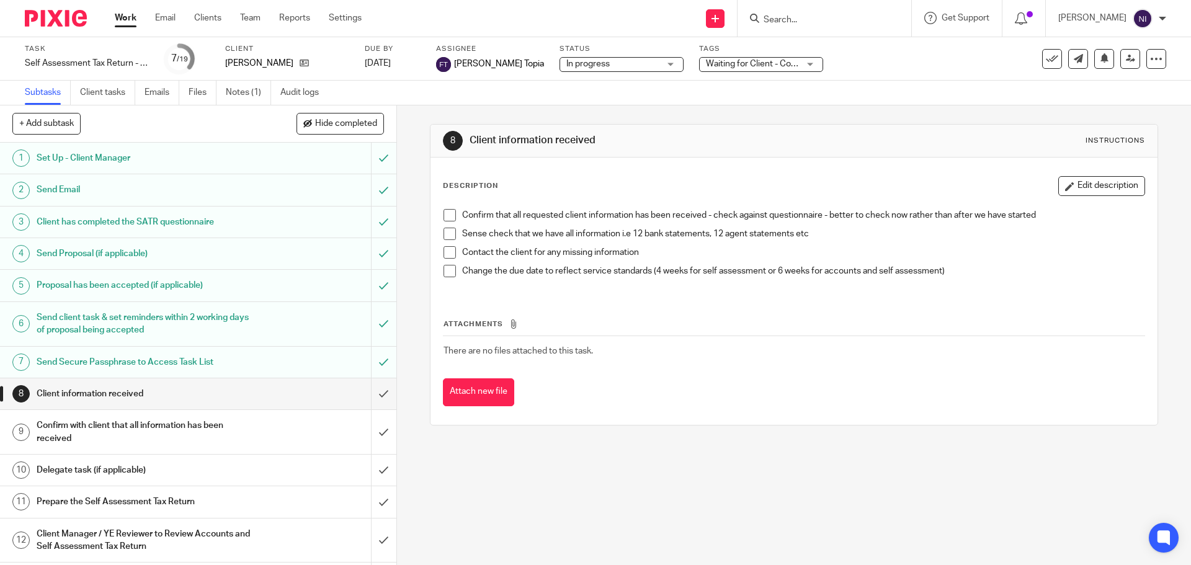
click at [706, 66] on span "Waiting for Client - Complete Task" at bounding box center [771, 64] width 131 height 9
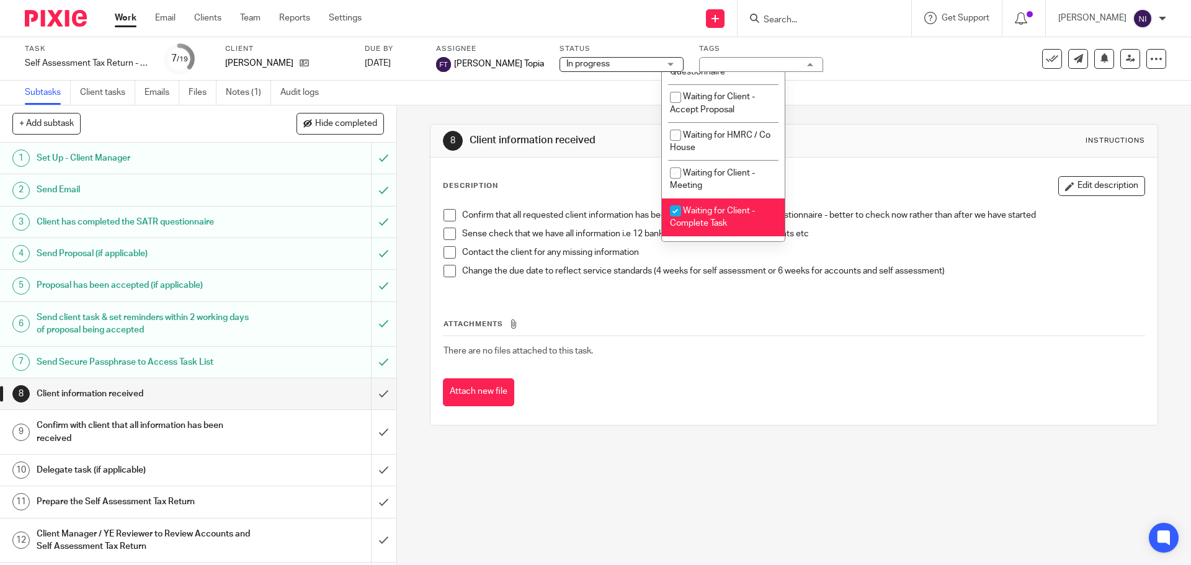
scroll to position [578, 0]
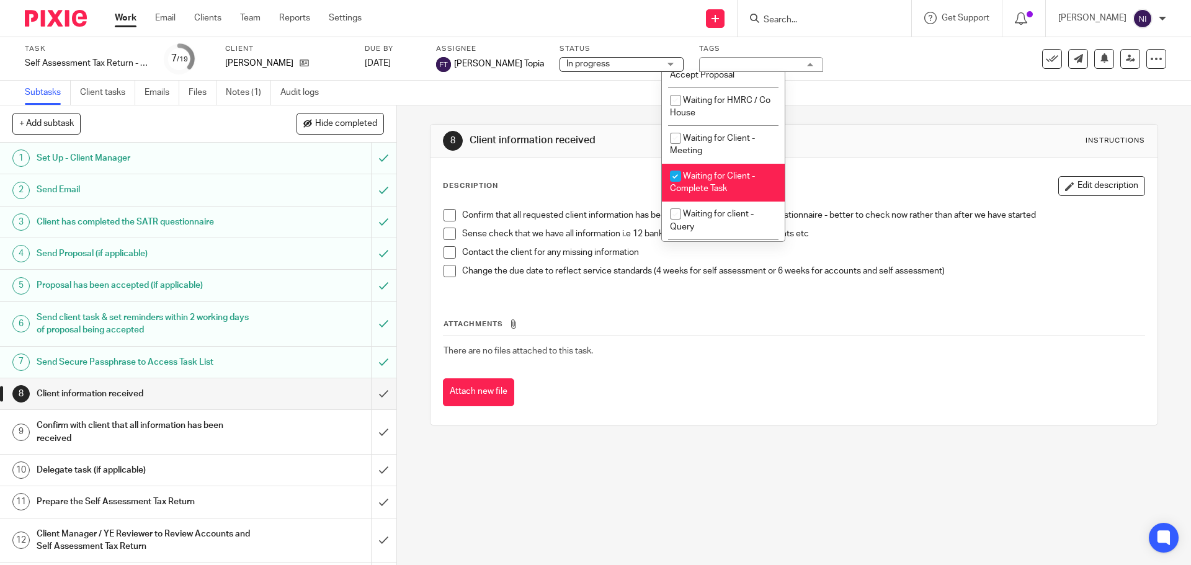
click at [711, 194] on span "Waiting for Client - Complete Task" at bounding box center [712, 183] width 85 height 22
checkbox input "false"
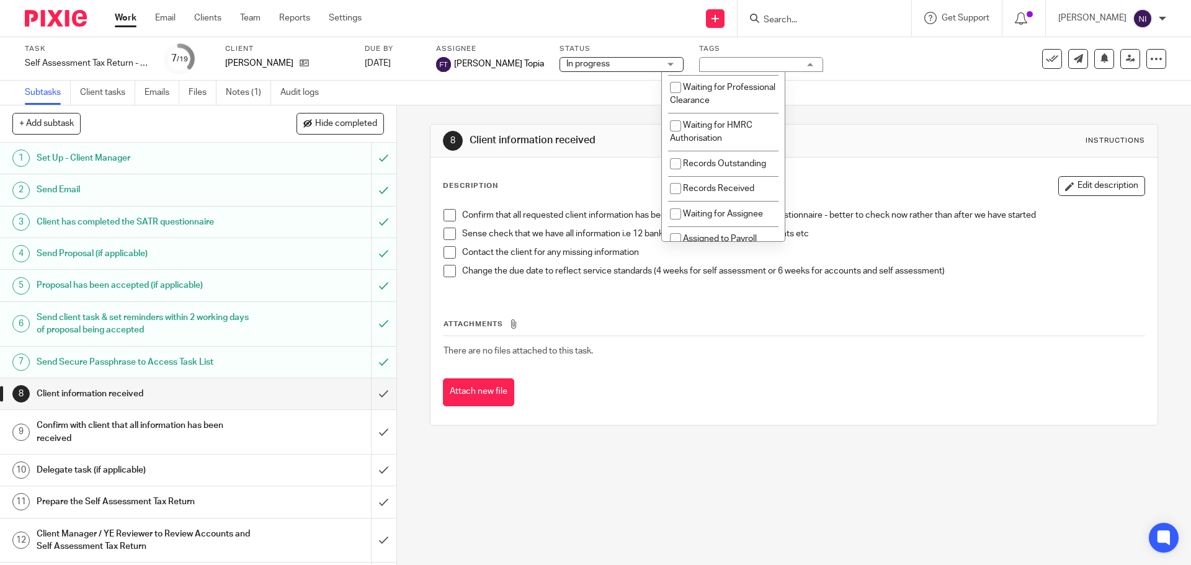
scroll to position [124, 0]
click at [732, 192] on span "Records Received" at bounding box center [718, 187] width 71 height 9
checkbox input "true"
click at [729, 217] on span "Waiting for Assignee" at bounding box center [723, 212] width 80 height 9
checkbox input "true"
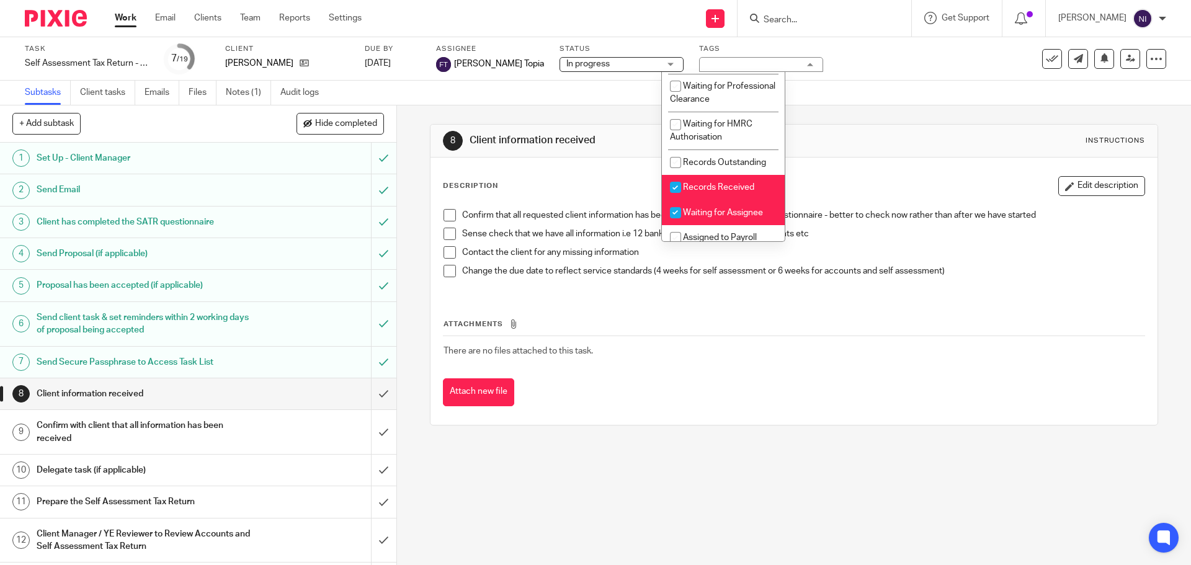
click at [822, 70] on div "Task Self Assessment Tax Return - 2024-2025 Save Self Assessment Tax Return - 2…" at bounding box center [500, 59] width 951 height 30
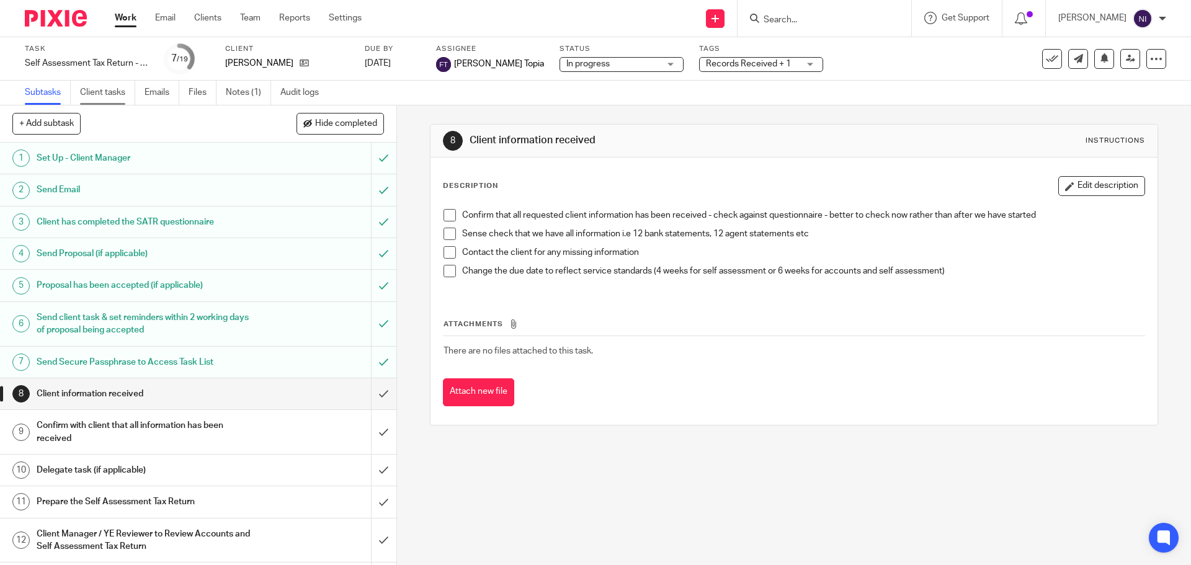
click at [130, 90] on link "Client tasks" at bounding box center [107, 93] width 55 height 24
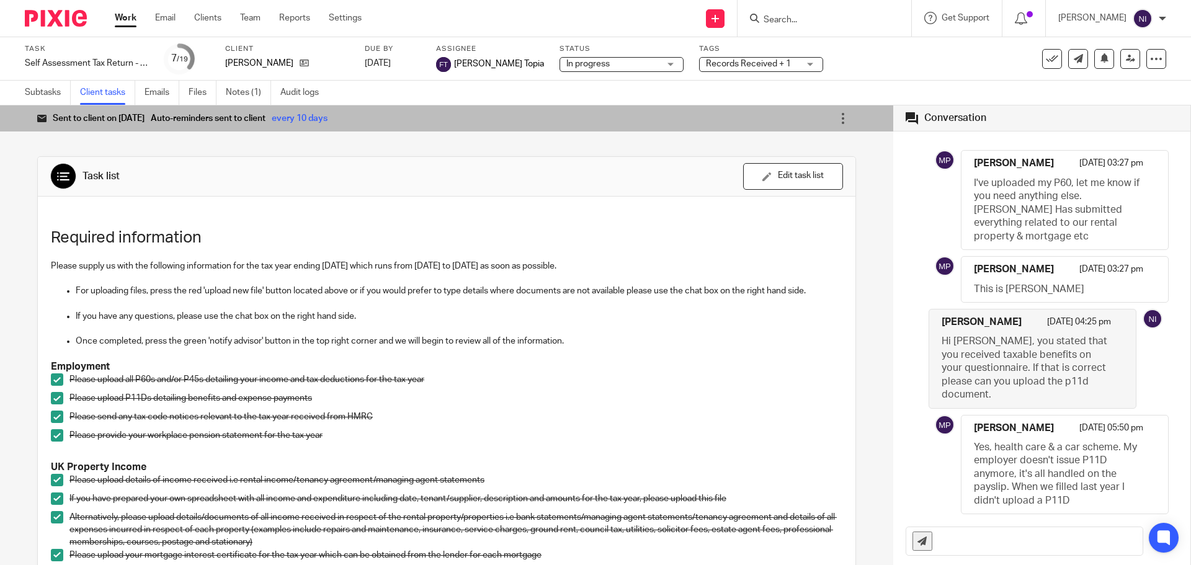
scroll to position [63, 0]
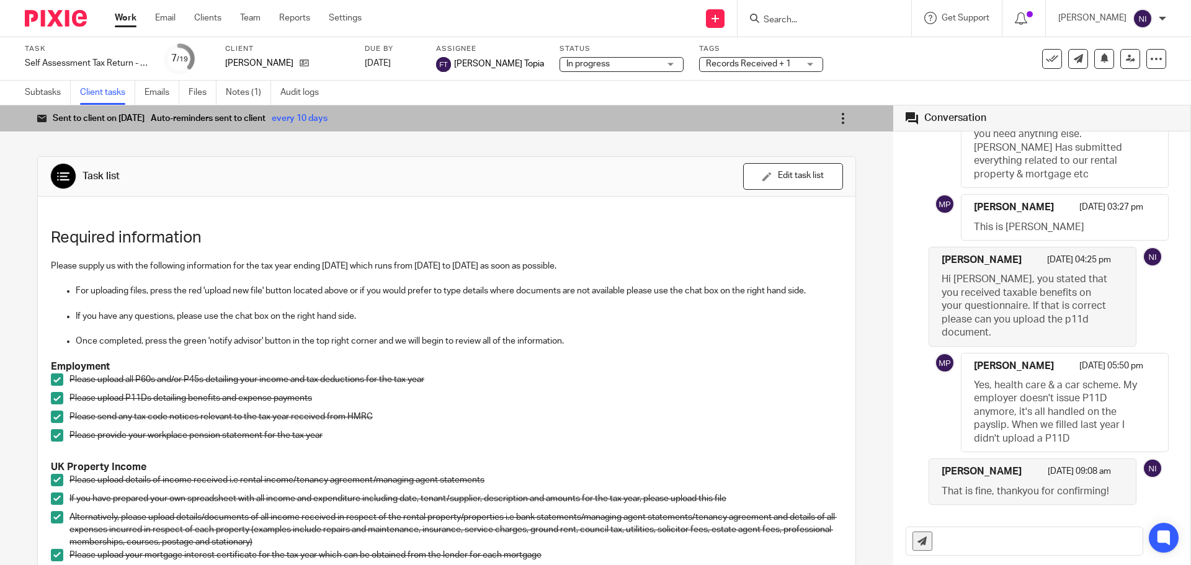
click at [837, 117] on icon at bounding box center [843, 118] width 12 height 12
click at [811, 207] on span "Mark as completed" at bounding box center [804, 208] width 74 height 12
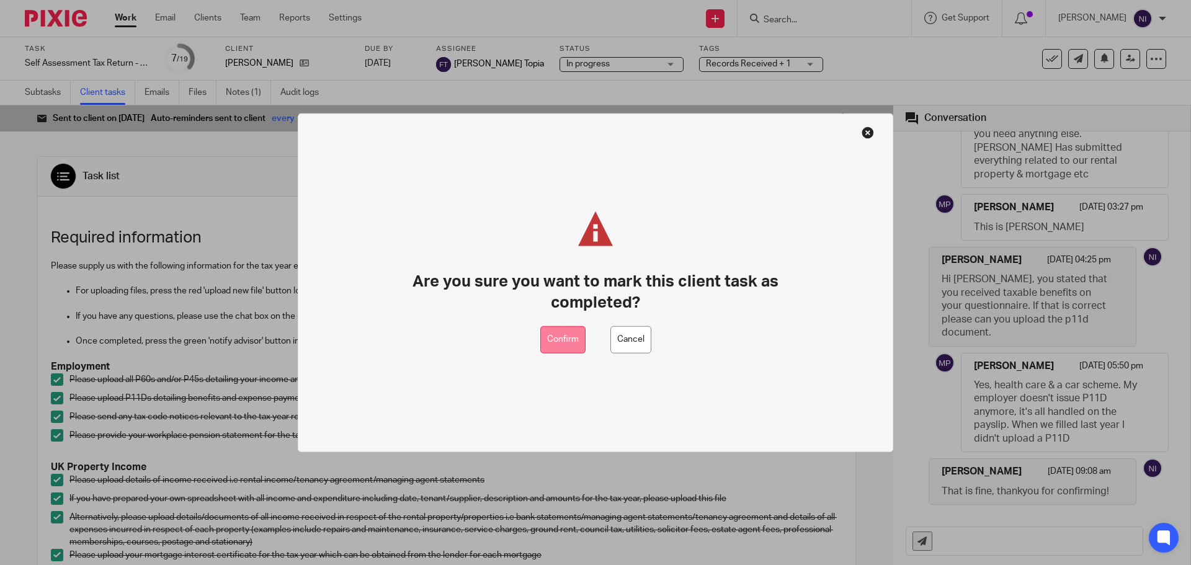
click at [564, 348] on button "Confirm" at bounding box center [562, 340] width 45 height 28
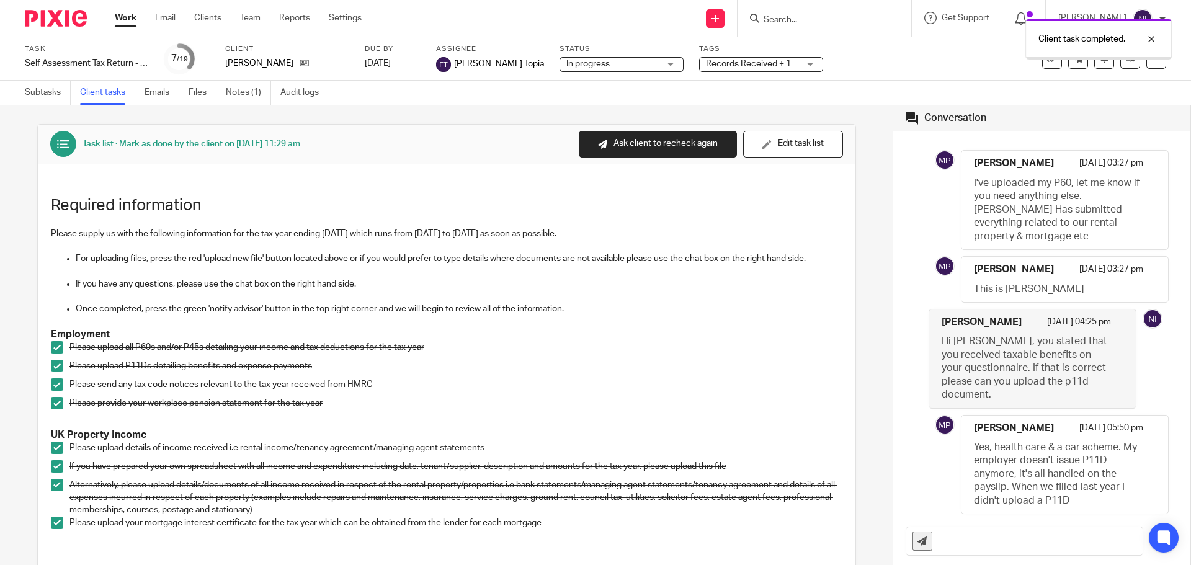
scroll to position [63, 0]
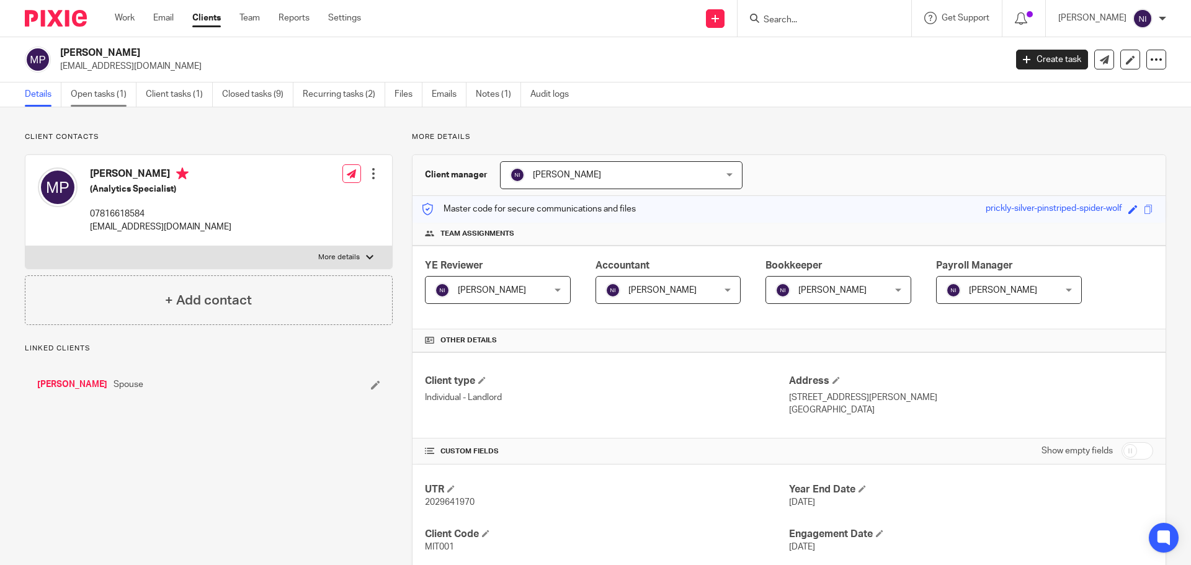
click at [121, 98] on link "Open tasks (1)" at bounding box center [104, 95] width 66 height 24
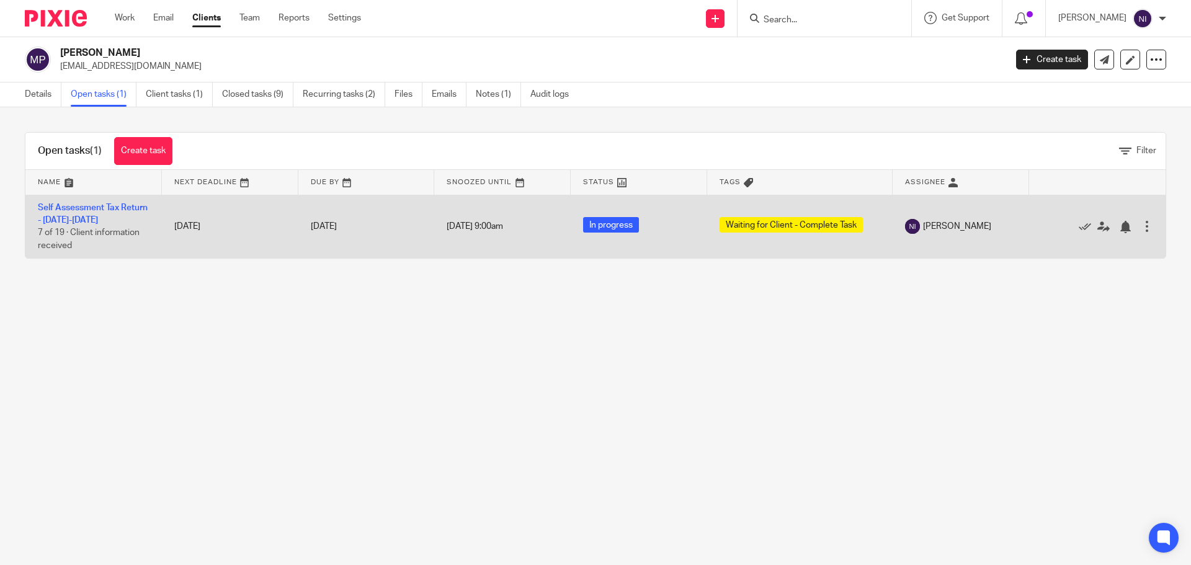
click at [84, 215] on td "Self Assessment Tax Return - [DATE]-[DATE] 7 of 19 · Client information received" at bounding box center [93, 226] width 136 height 63
click at [89, 223] on link "Self Assessment Tax Return - [DATE]-[DATE]" at bounding box center [93, 213] width 110 height 21
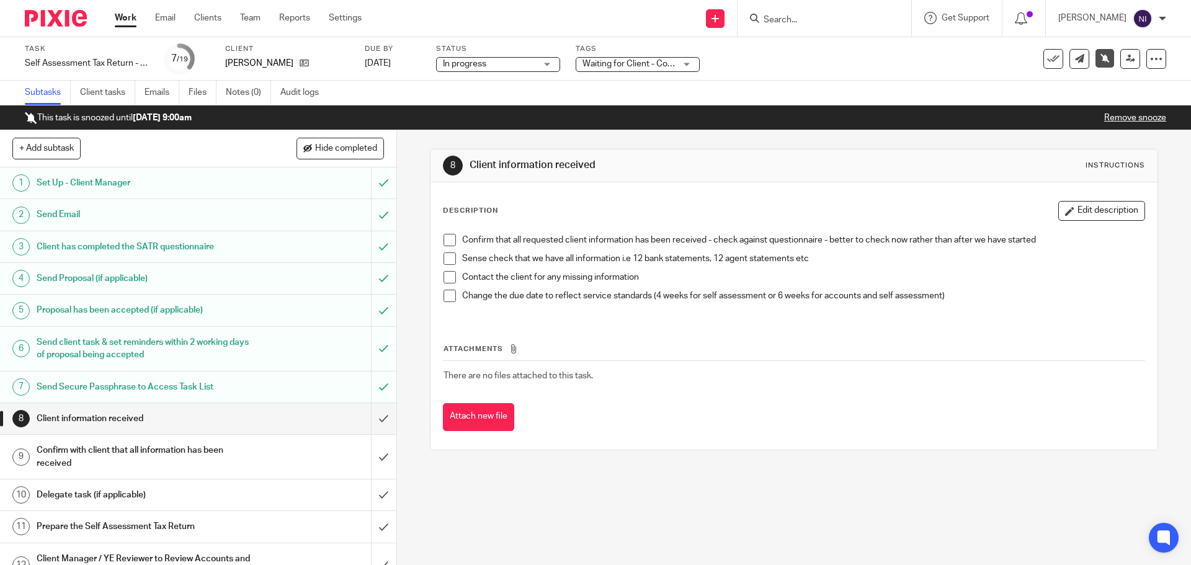
click at [663, 65] on span "Waiting for Client - Complete Task" at bounding box center [647, 64] width 131 height 9
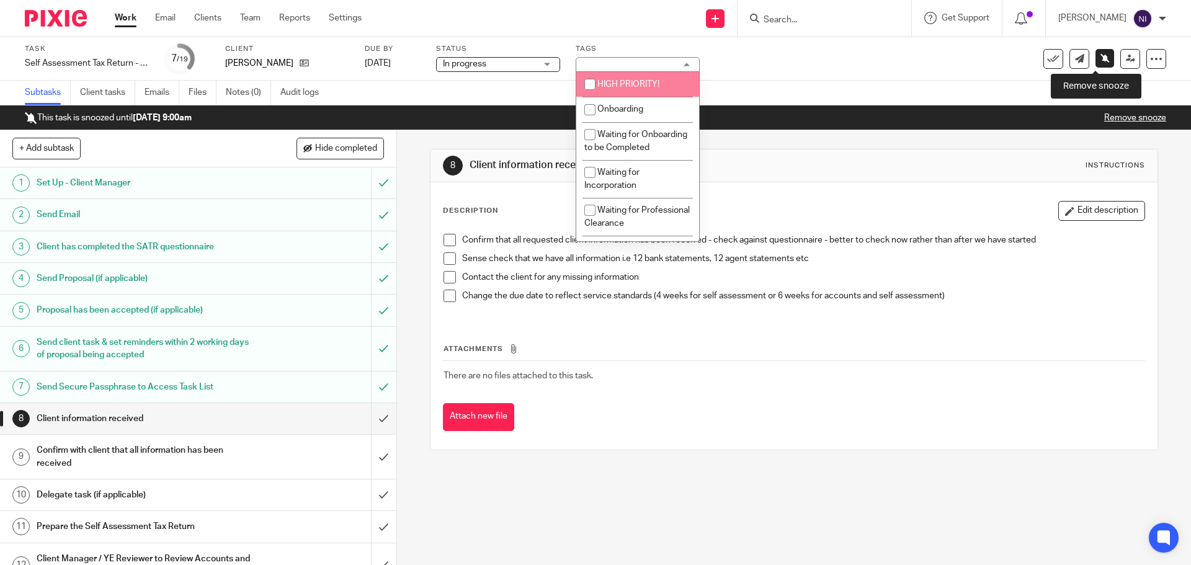
click at [1101, 53] on link at bounding box center [1104, 58] width 19 height 19
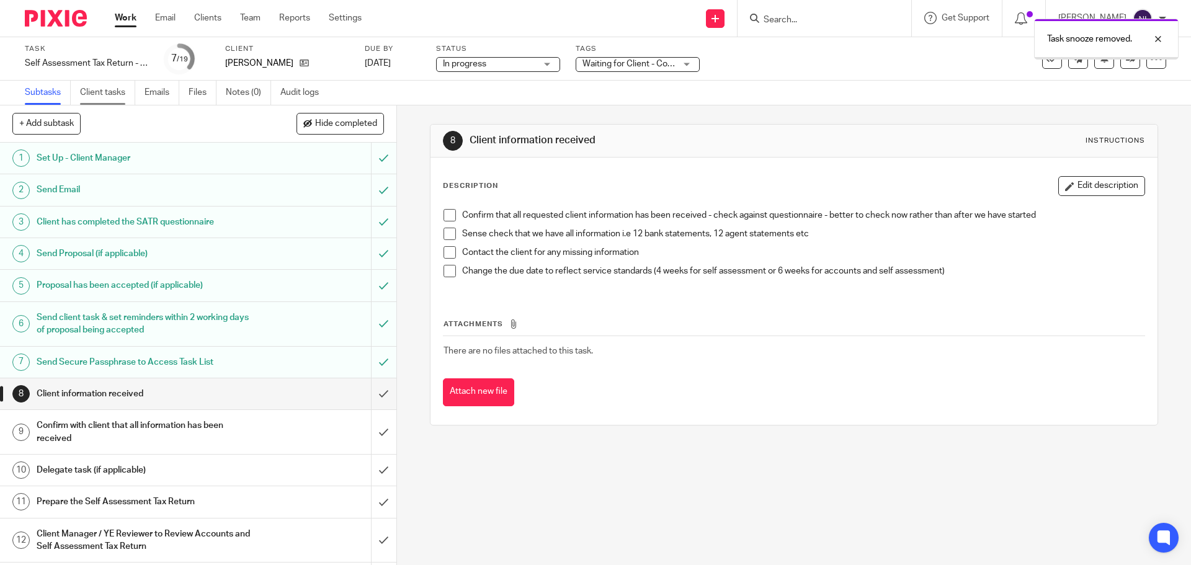
drag, startPoint x: 0, startPoint y: 0, endPoint x: 109, endPoint y: 96, distance: 145.5
click at [109, 96] on link "Client tasks" at bounding box center [107, 93] width 55 height 24
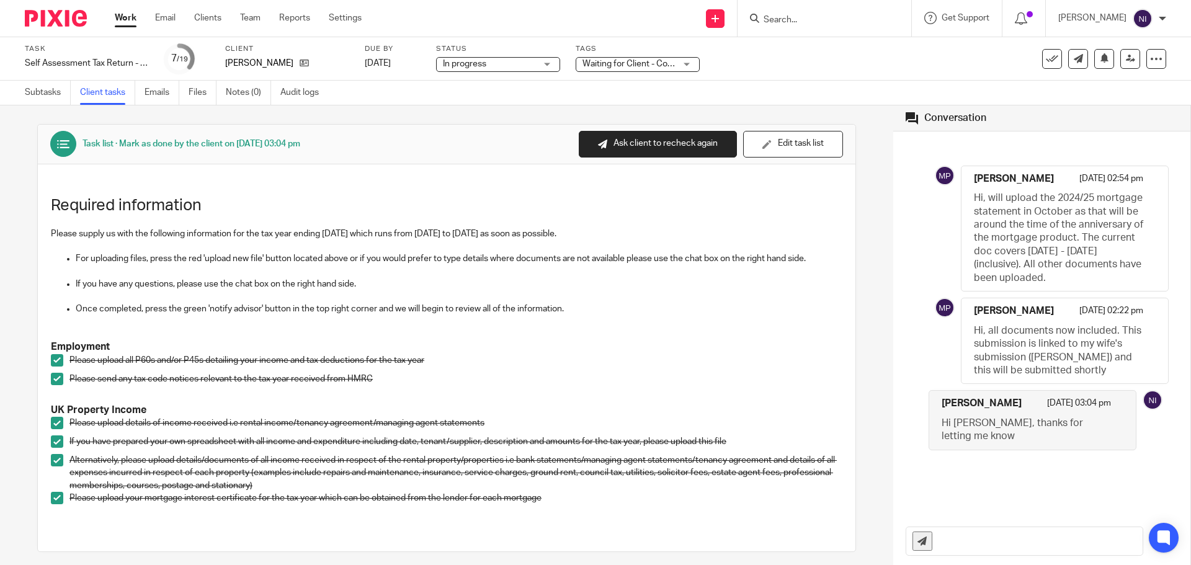
click at [50, 94] on link "Subtasks" at bounding box center [48, 93] width 46 height 24
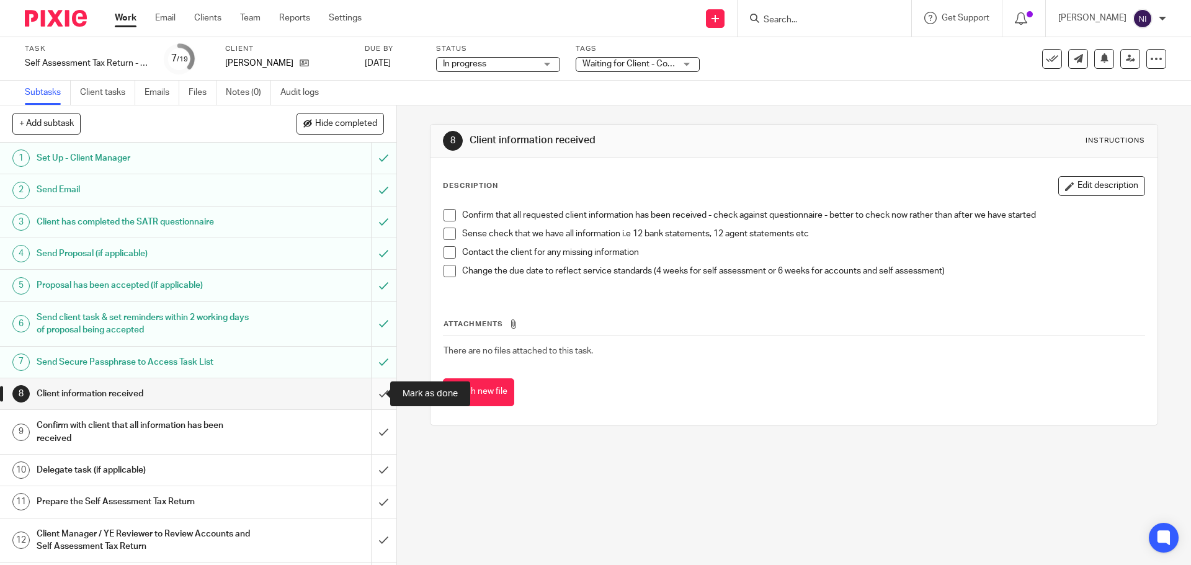
click at [374, 394] on input "submit" at bounding box center [198, 393] width 396 height 31
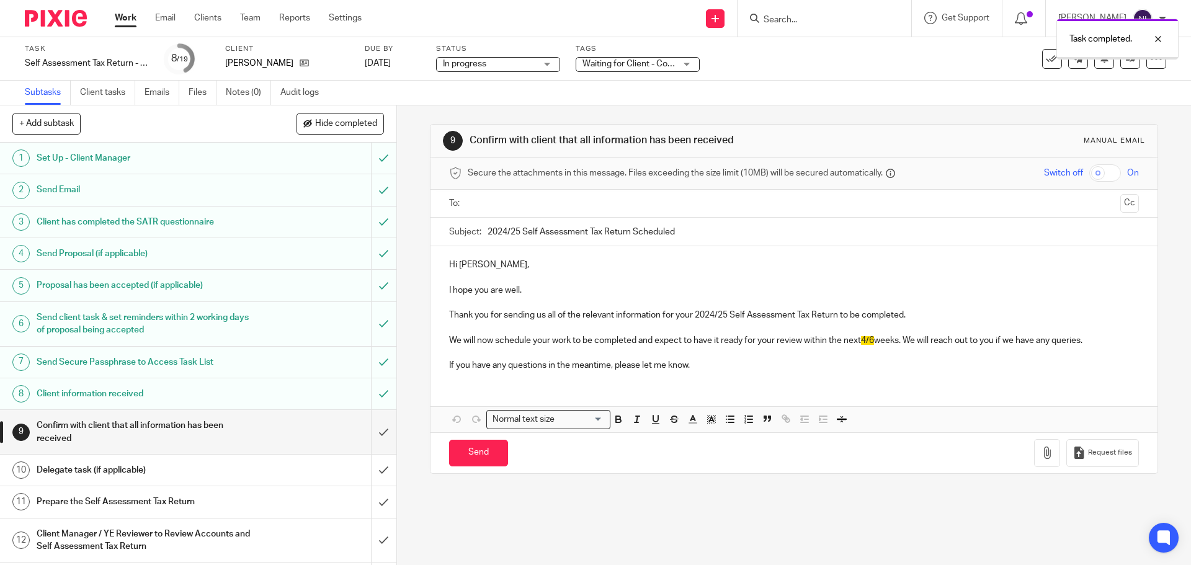
click at [378, 433] on input "submit" at bounding box center [198, 432] width 396 height 44
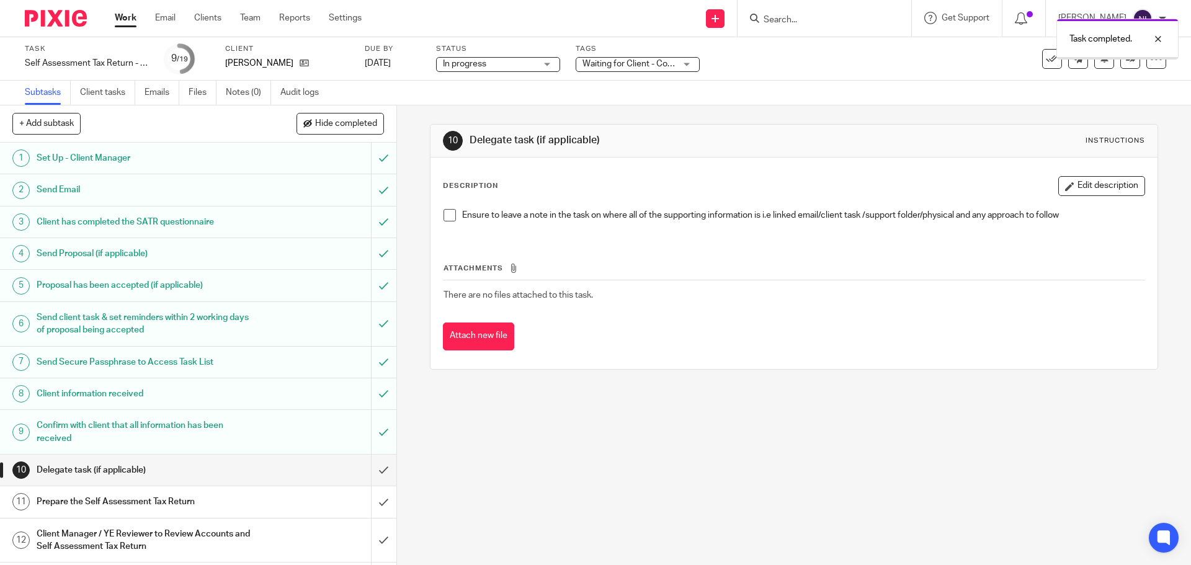
click at [375, 473] on input "submit" at bounding box center [198, 470] width 396 height 31
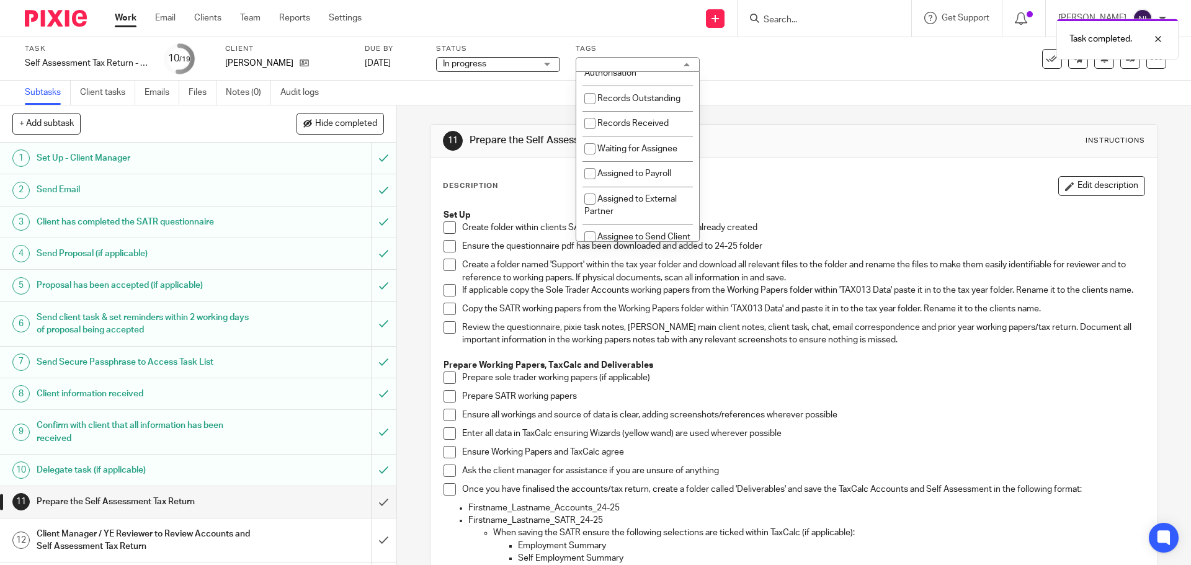
scroll to position [219, 0]
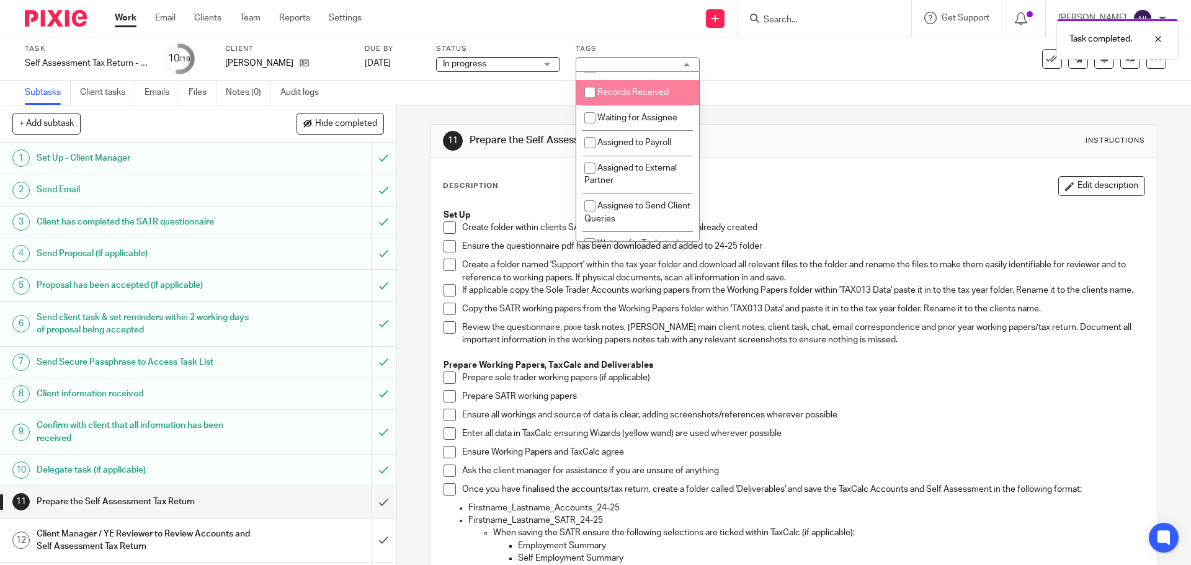
click at [656, 97] on span "Records Received" at bounding box center [632, 92] width 71 height 9
checkbox input "true"
click at [661, 130] on li "Waiting for Assignee" at bounding box center [637, 117] width 123 height 25
checkbox input "true"
click at [741, 77] on div "Task Self Assessment Tax Return - 2024-2025 Save Self Assessment Tax Return - 2…" at bounding box center [595, 58] width 1191 height 43
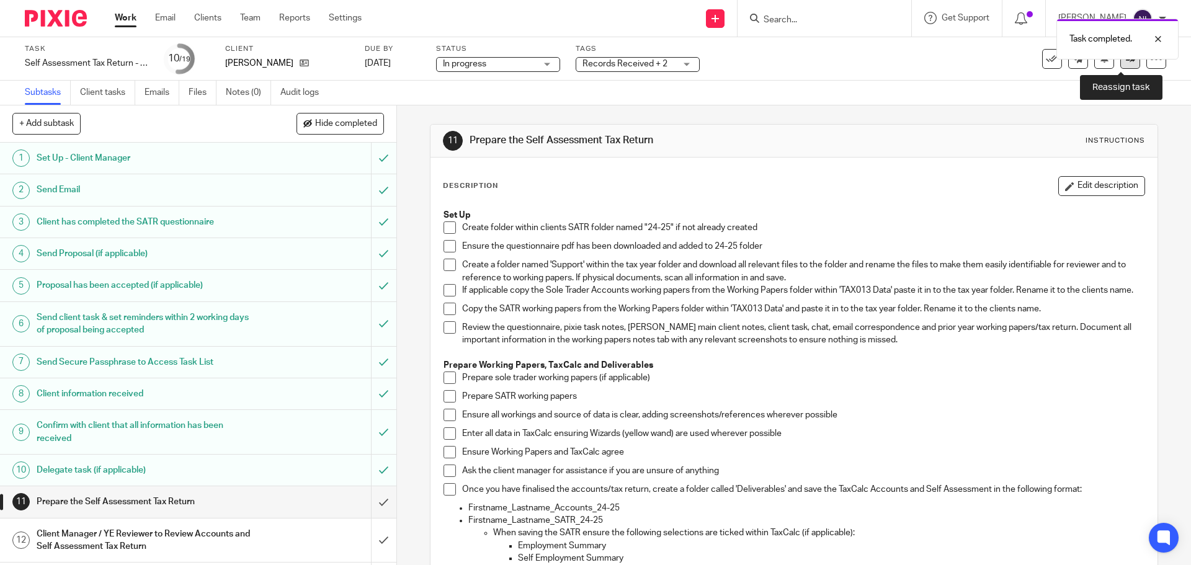
click at [1120, 65] on link at bounding box center [1130, 59] width 20 height 20
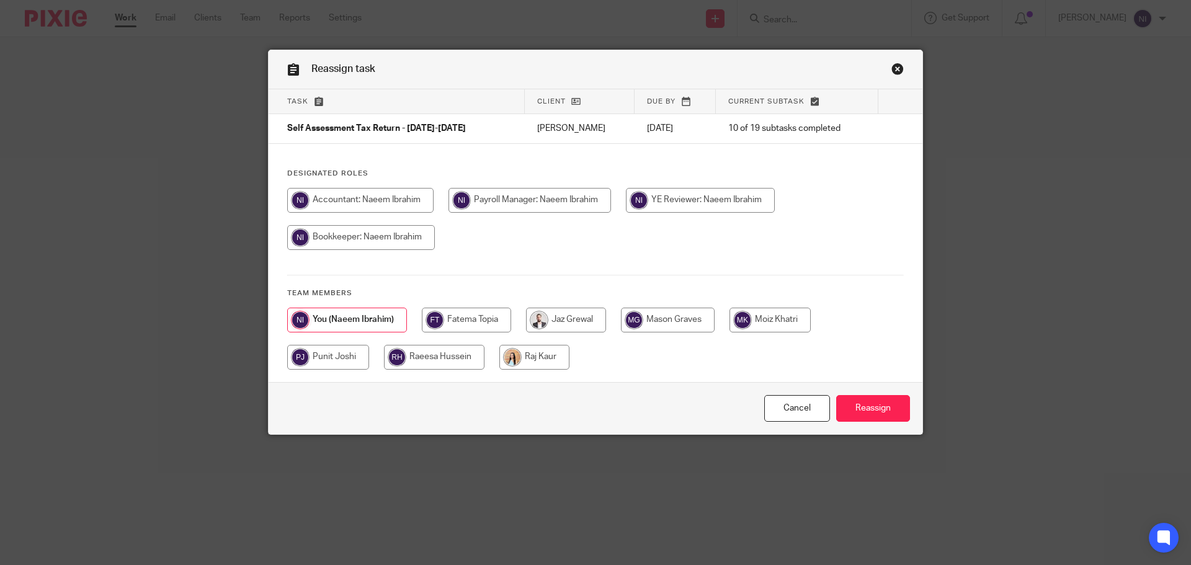
click at [475, 317] on input "radio" at bounding box center [466, 320] width 89 height 25
radio input "true"
click at [884, 403] on input "Reassign" at bounding box center [873, 408] width 74 height 27
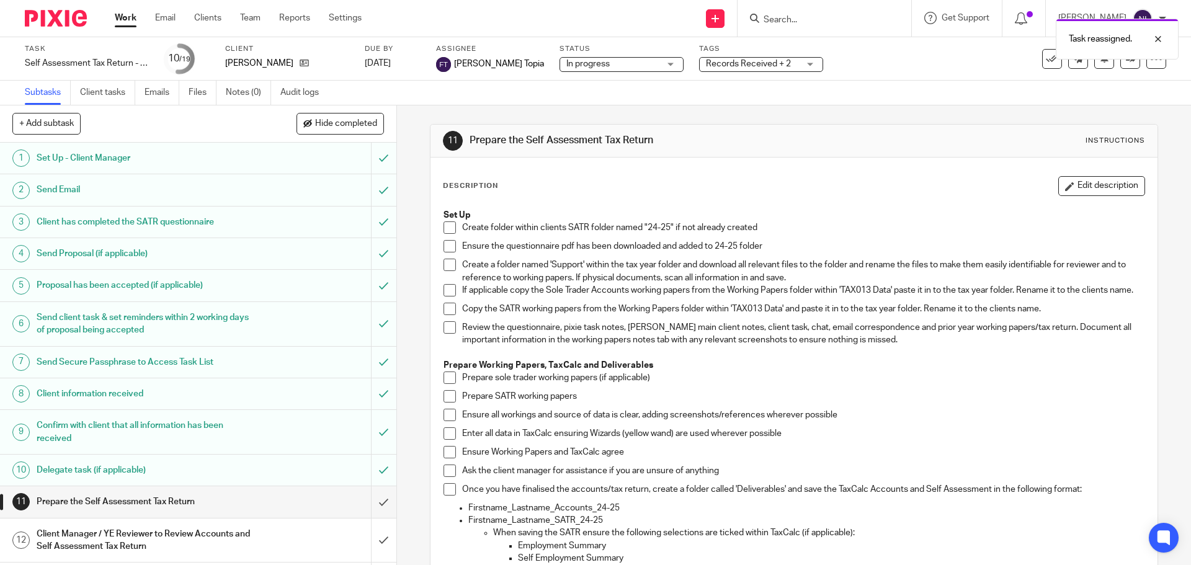
click at [839, 19] on div "Task reassigned." at bounding box center [886, 35] width 583 height 47
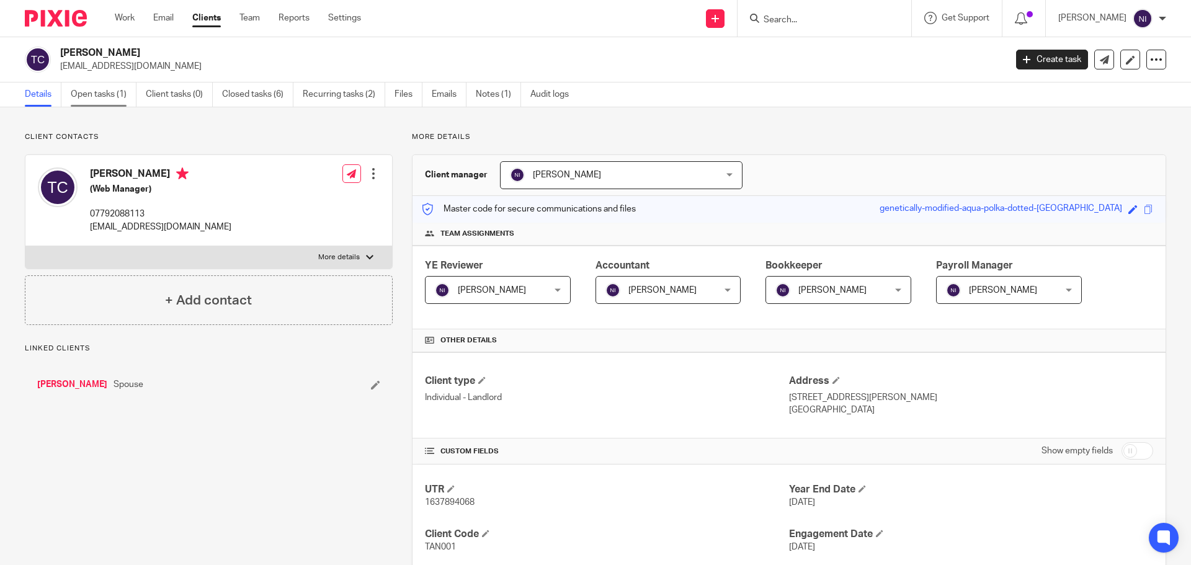
click at [110, 106] on link "Open tasks (1)" at bounding box center [104, 95] width 66 height 24
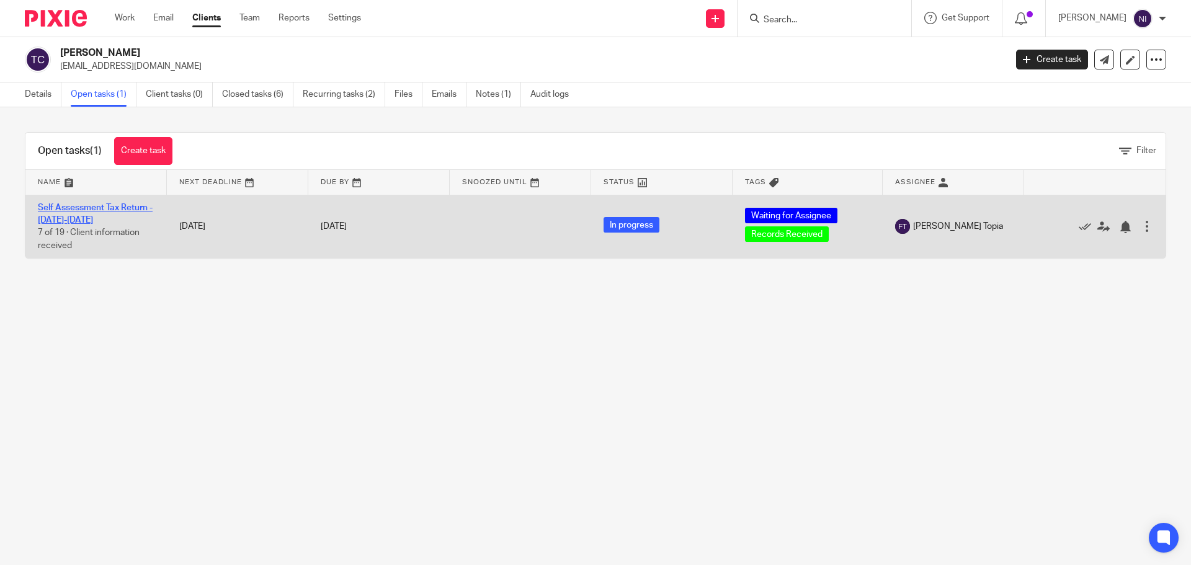
click at [108, 204] on link "Self Assessment Tax Return - [DATE]-[DATE]" at bounding box center [95, 213] width 115 height 21
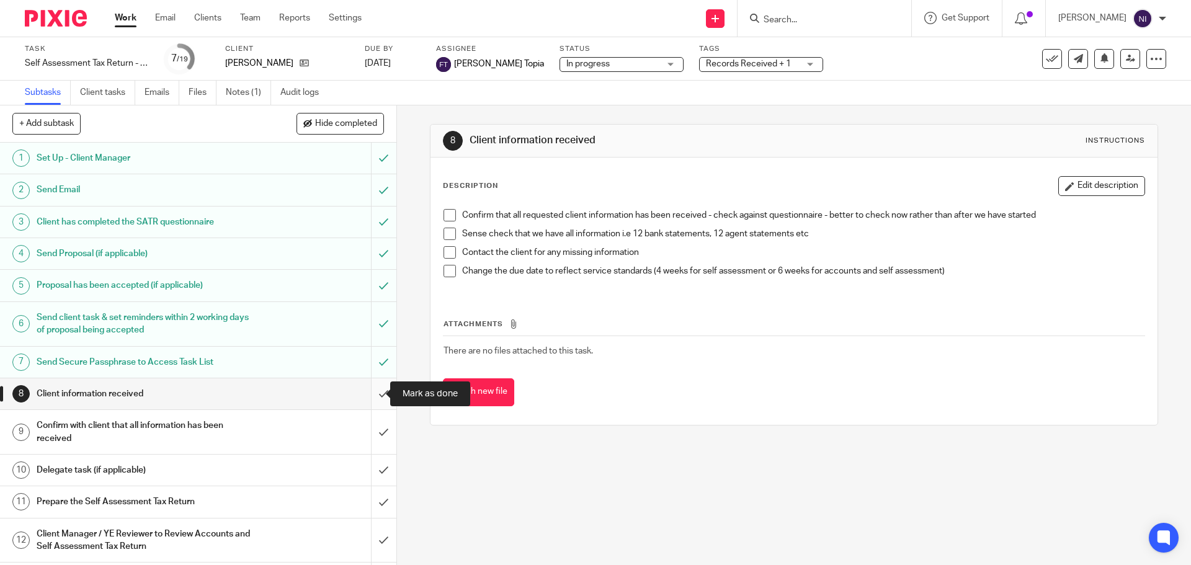
click at [372, 389] on input "submit" at bounding box center [198, 393] width 396 height 31
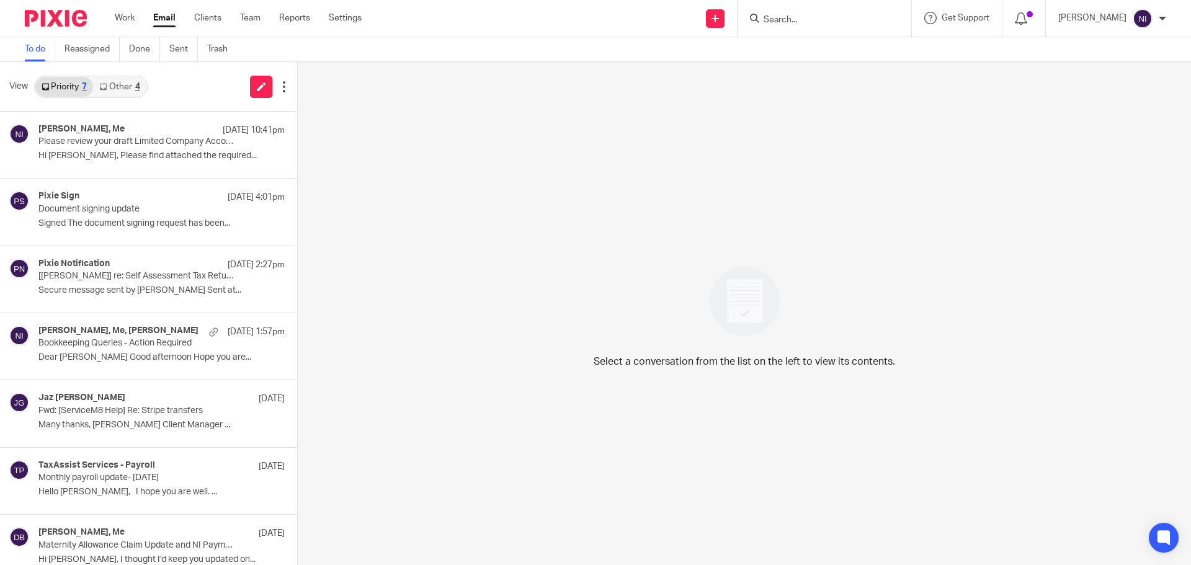
click at [137, 79] on link "Other 4" at bounding box center [119, 87] width 53 height 20
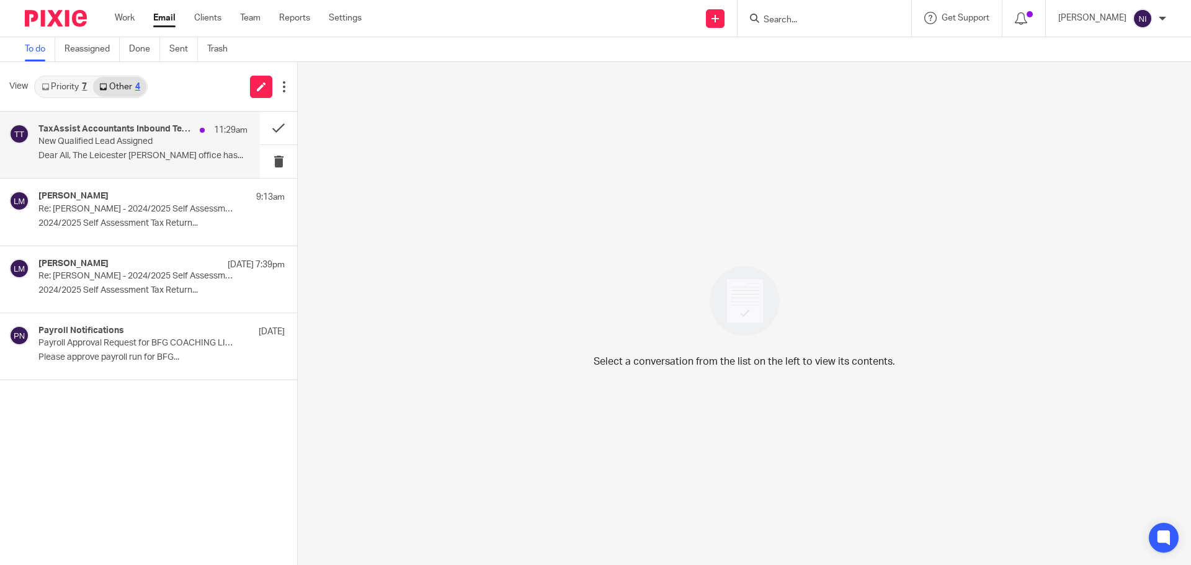
click at [188, 144] on p "New Qualified Lead Assigned" at bounding box center [121, 141] width 167 height 11
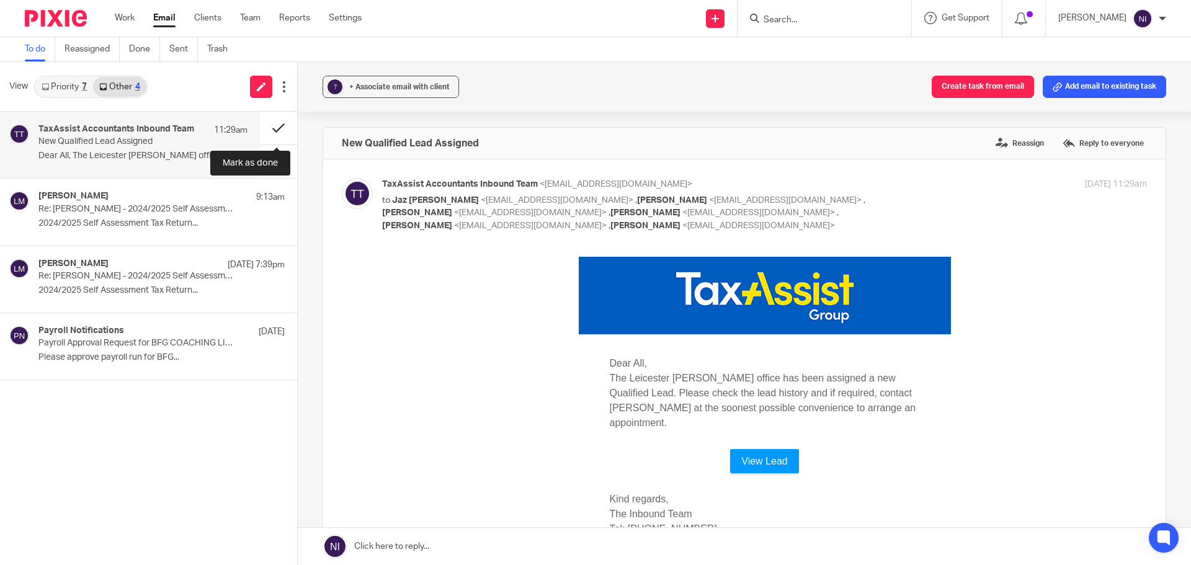
click at [280, 126] on button at bounding box center [278, 128] width 37 height 33
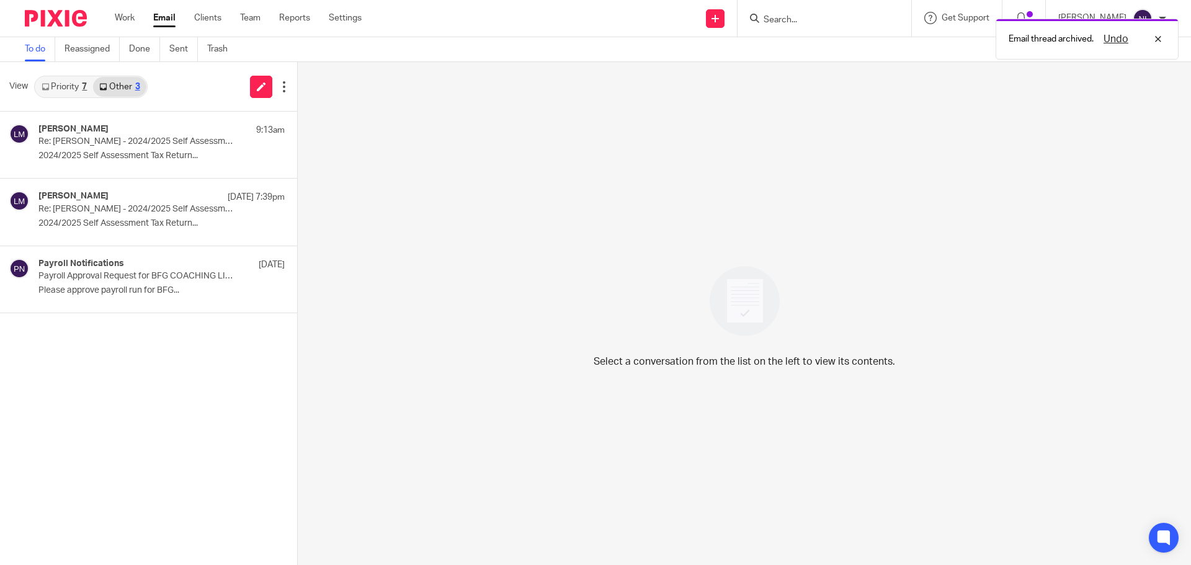
click at [65, 83] on link "Priority 7" at bounding box center [64, 87] width 58 height 20
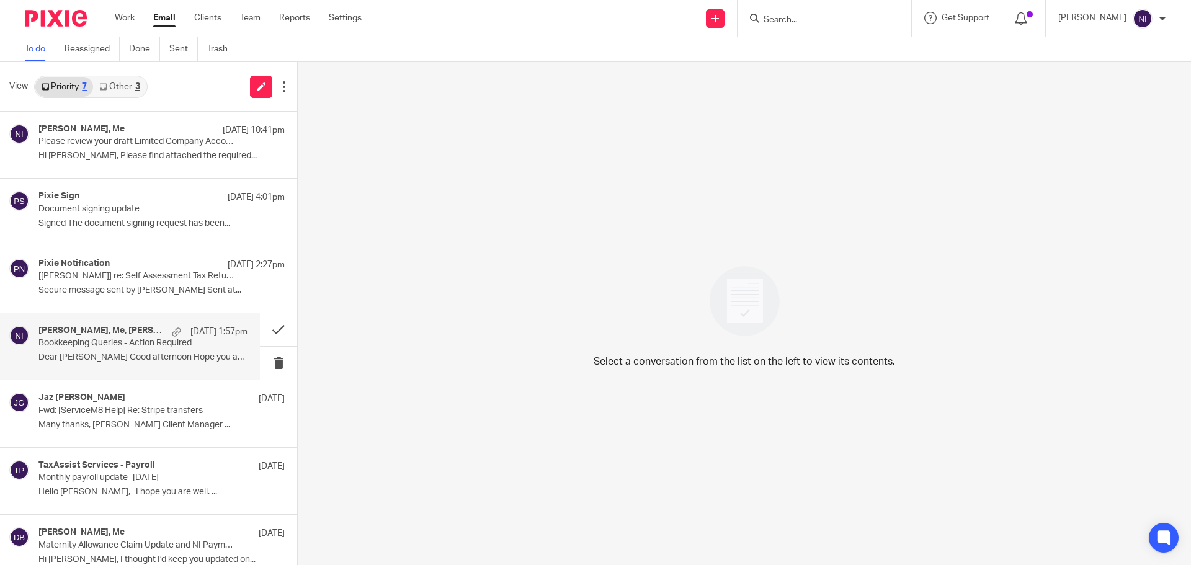
drag, startPoint x: 123, startPoint y: 349, endPoint x: 161, endPoint y: 349, distance: 38.5
click at [123, 349] on p "Bookkeeping Queries - Action Required" at bounding box center [121, 343] width 167 height 11
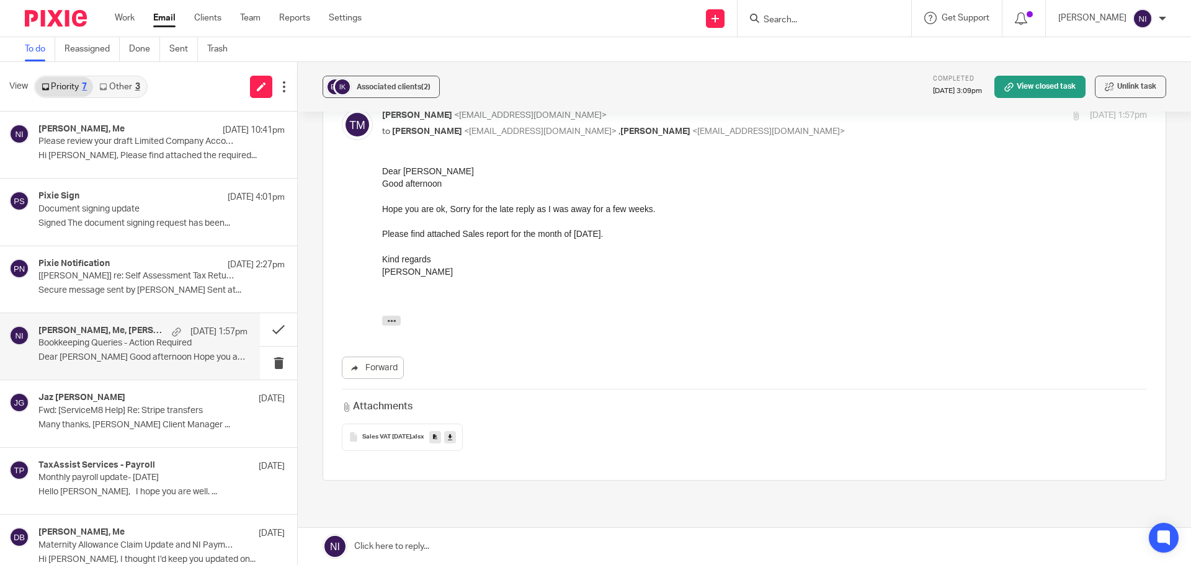
scroll to position [310, 0]
click at [452, 434] on icon at bounding box center [450, 434] width 4 height 9
